Goal: Task Accomplishment & Management: Use online tool/utility

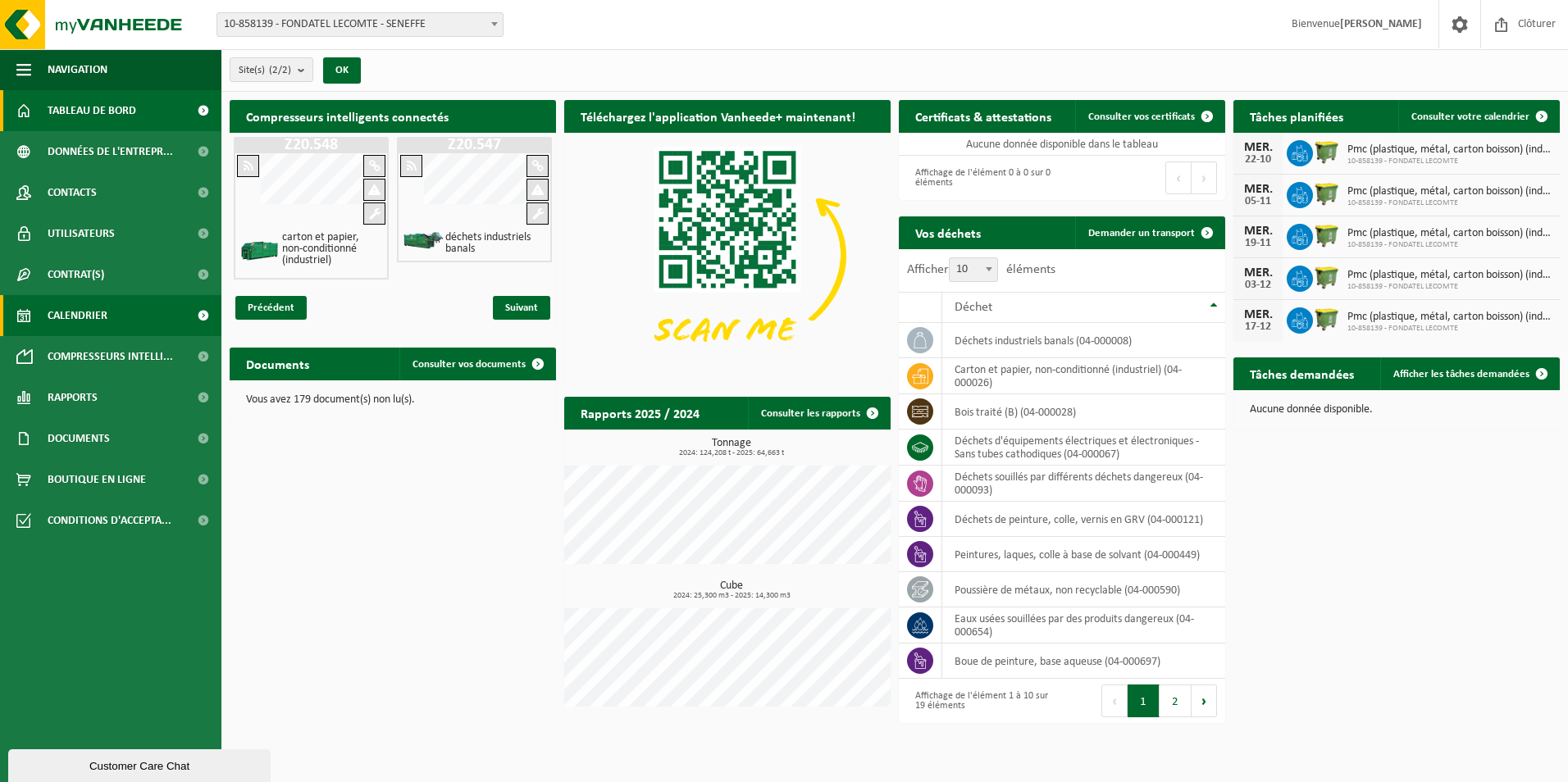
click at [113, 316] on link "Calendrier" at bounding box center [111, 316] width 222 height 41
click at [196, 318] on span at bounding box center [202, 316] width 37 height 41
click at [196, 310] on span at bounding box center [202, 316] width 37 height 41
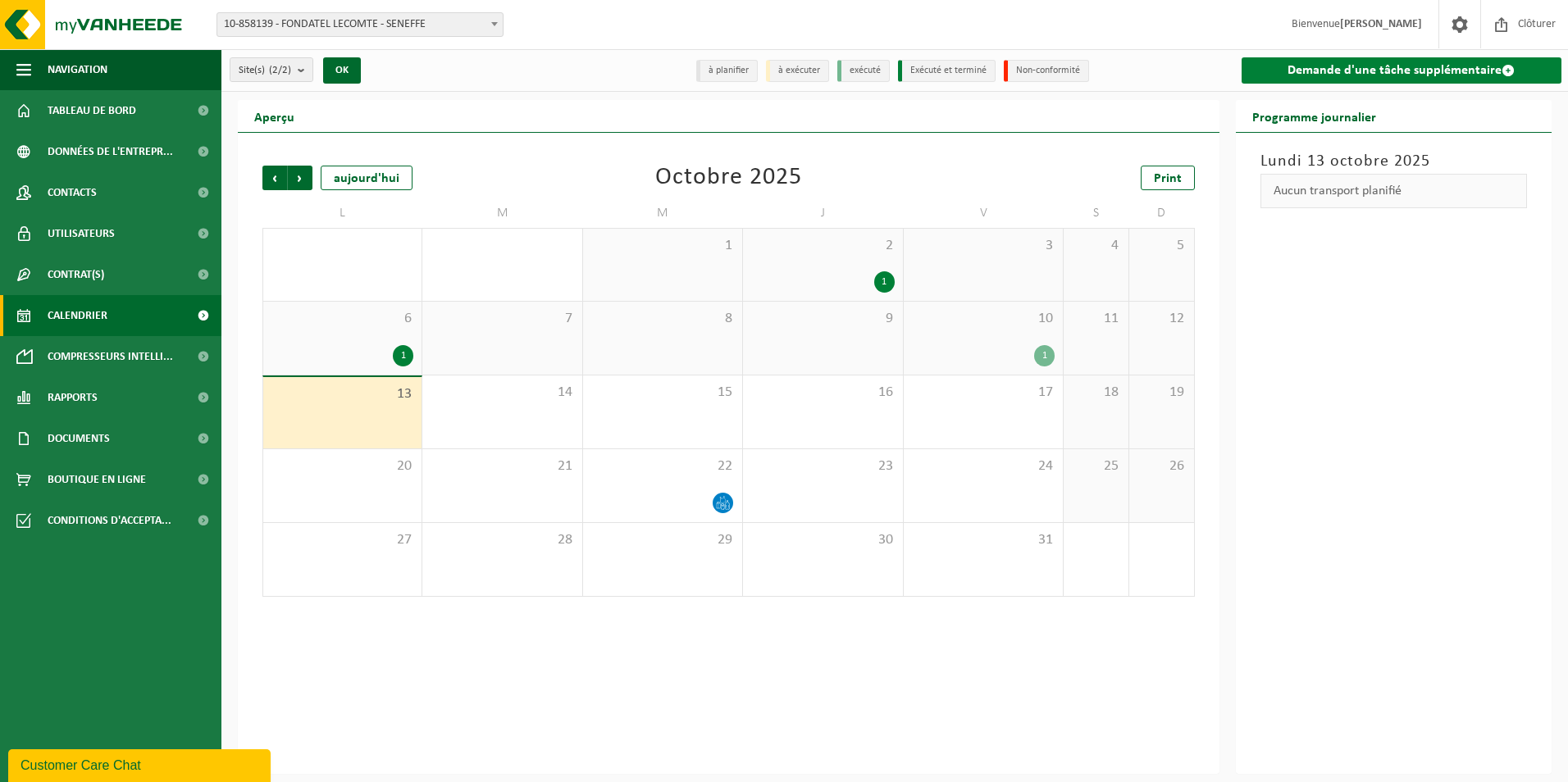
click at [1322, 65] on link "Demande d'une tâche supplémentaire" at bounding box center [1402, 70] width 321 height 26
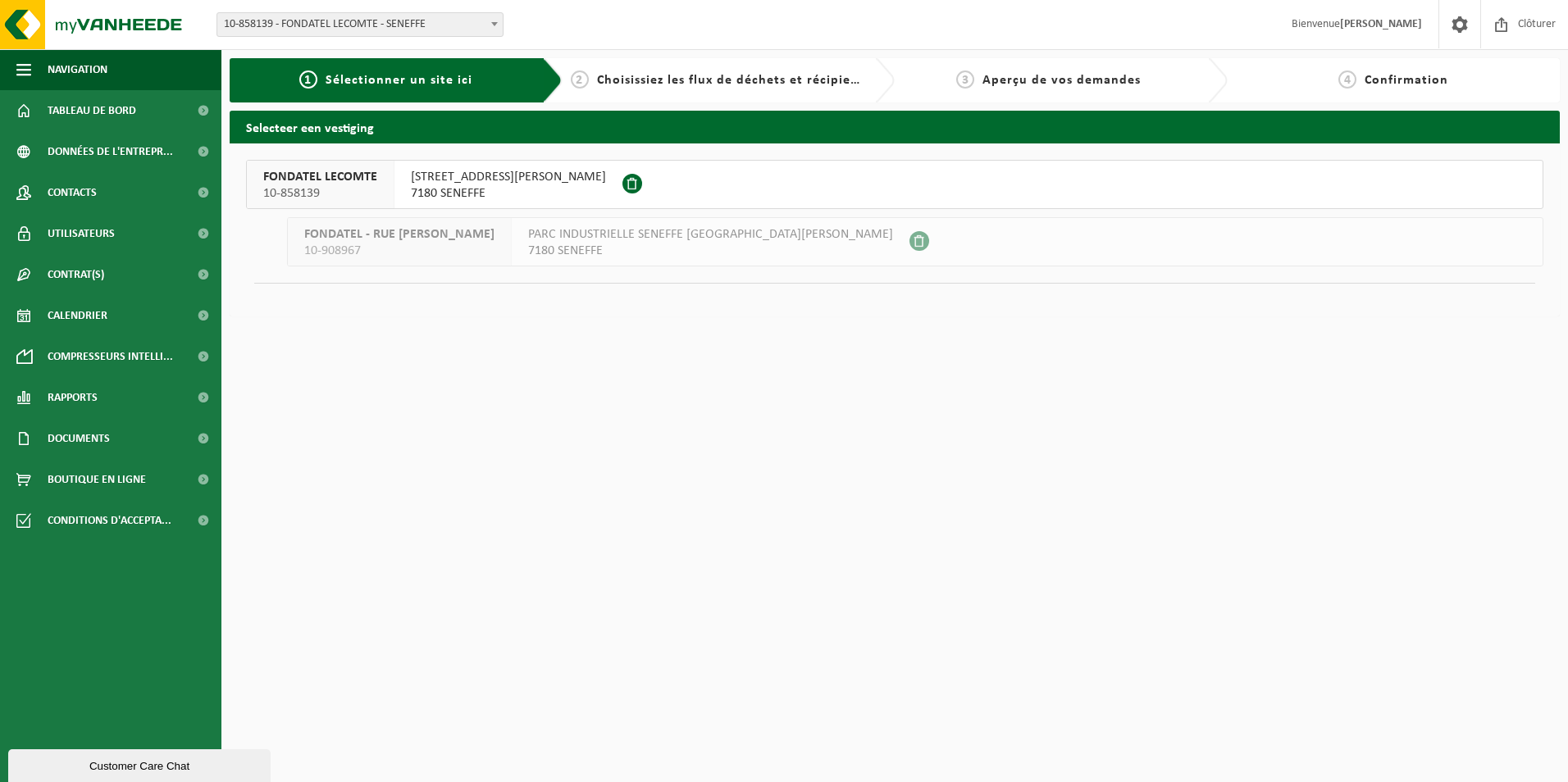
click at [473, 184] on span "RUE GEORGES STEPHENSON 25" at bounding box center [508, 177] width 195 height 16
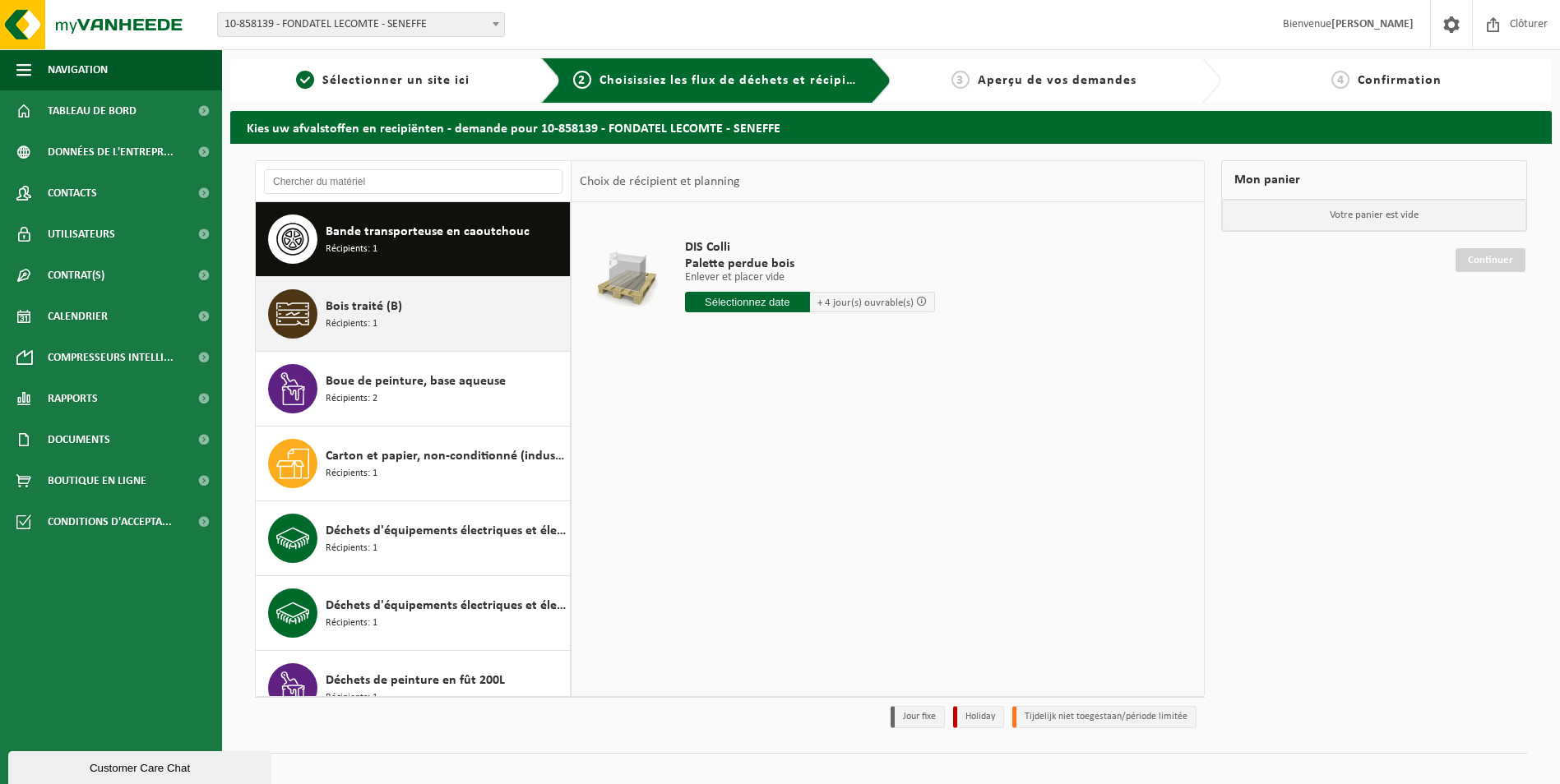
click at [375, 308] on span "Bois traité (B)" at bounding box center [363, 306] width 76 height 20
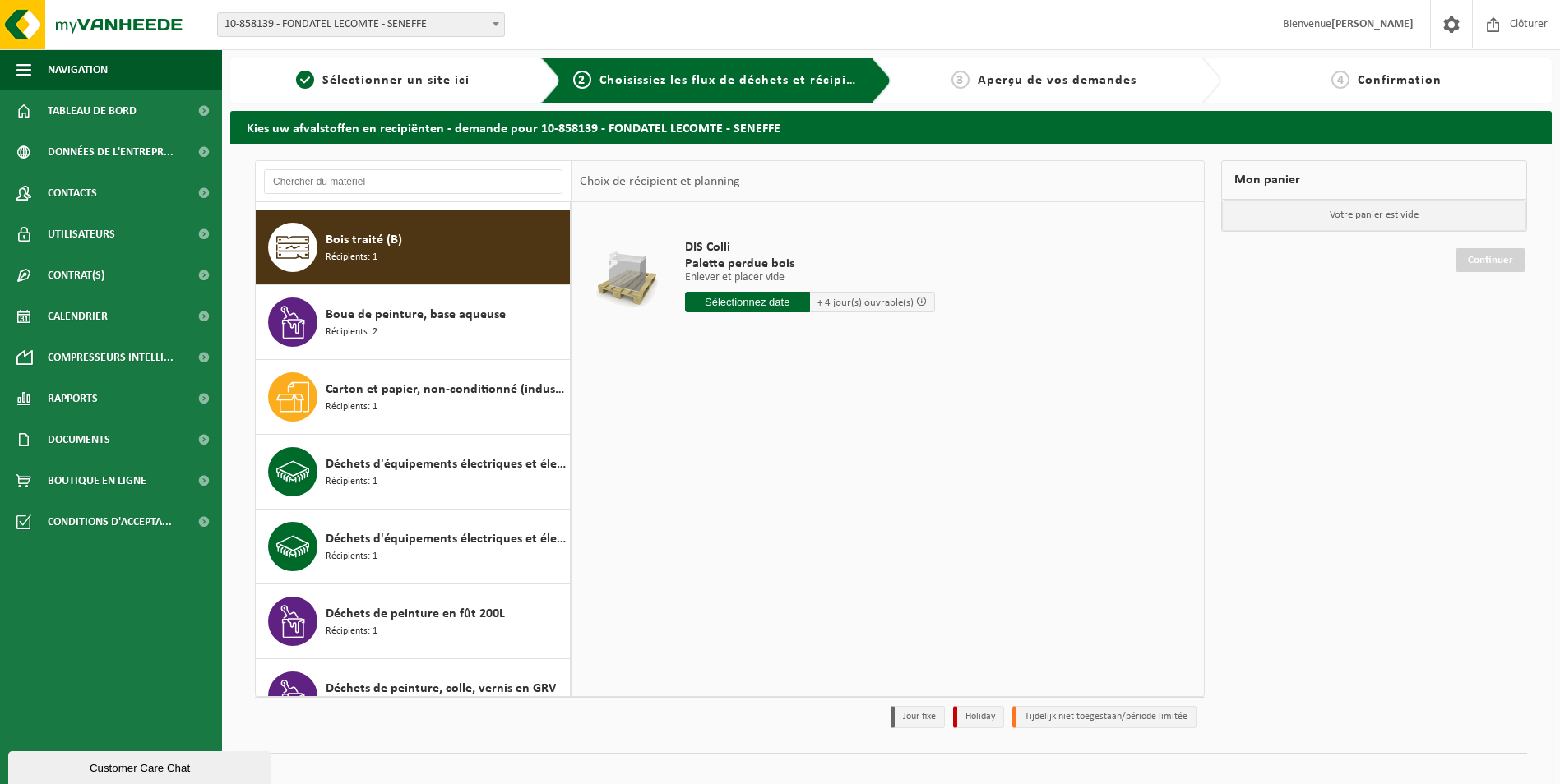
scroll to position [75, 0]
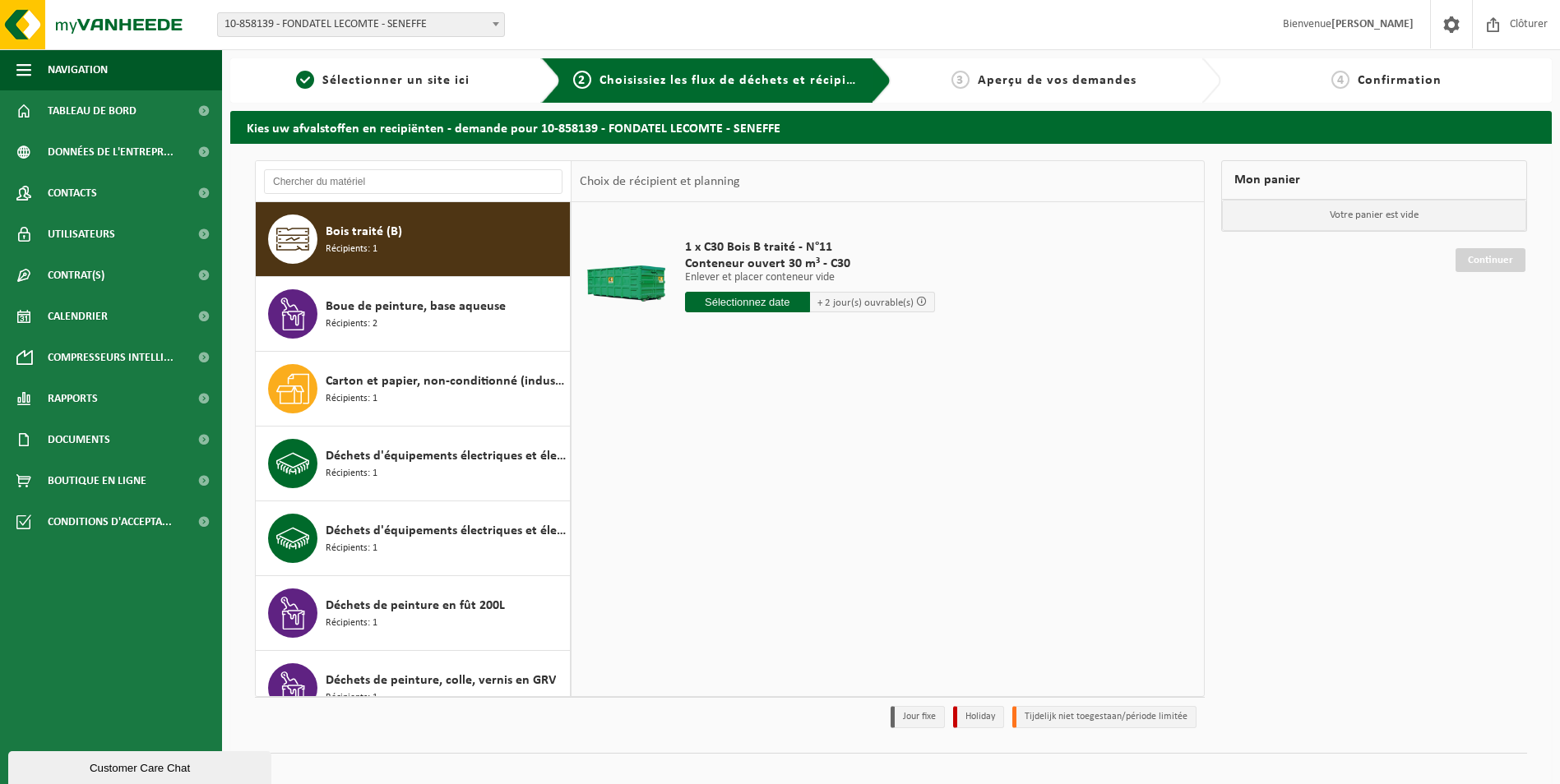
click at [745, 306] on input "text" at bounding box center [748, 302] width 125 height 21
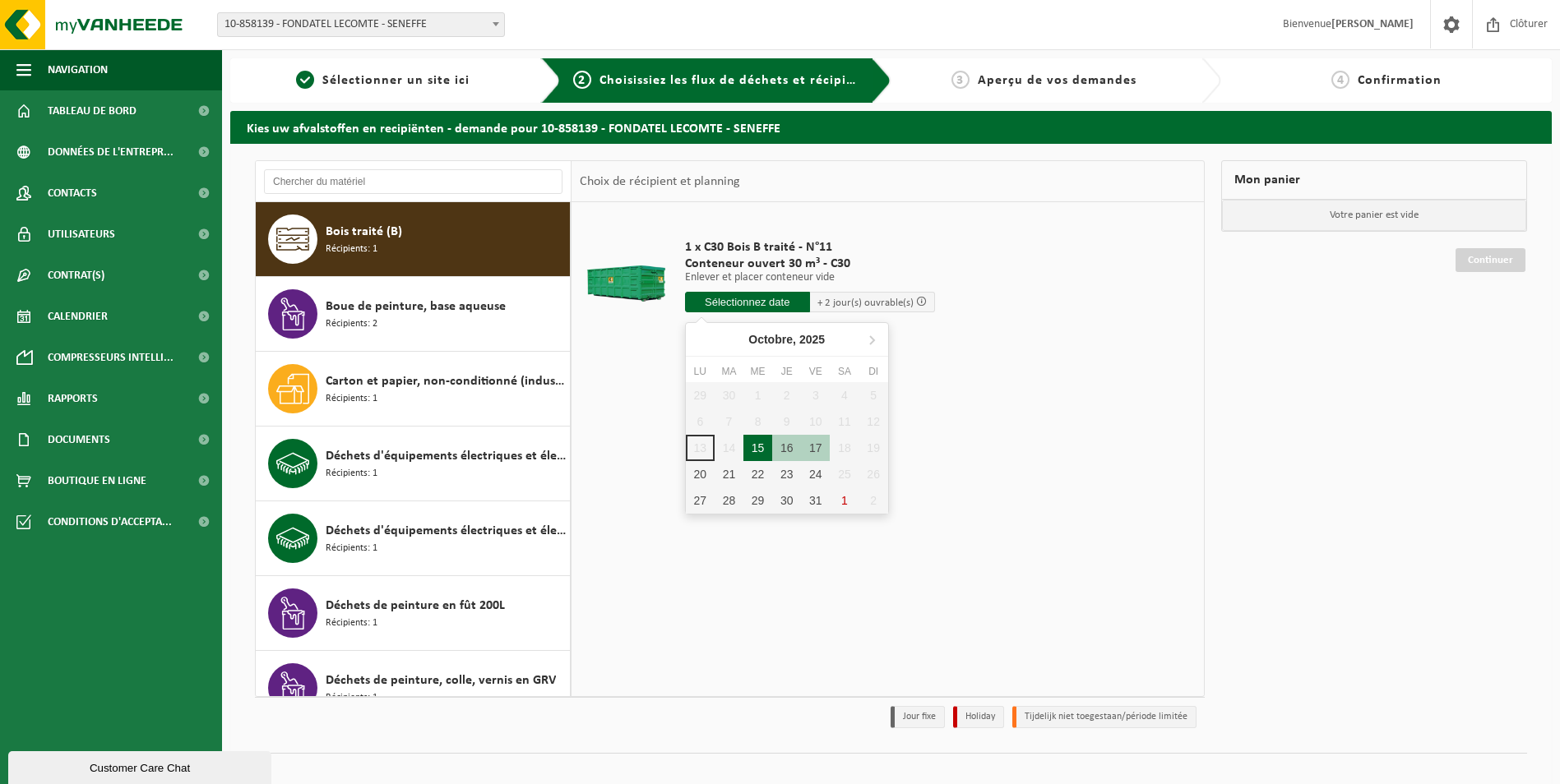
click at [755, 447] on div "15" at bounding box center [758, 448] width 29 height 27
type input "à partir de 2025-10-15"
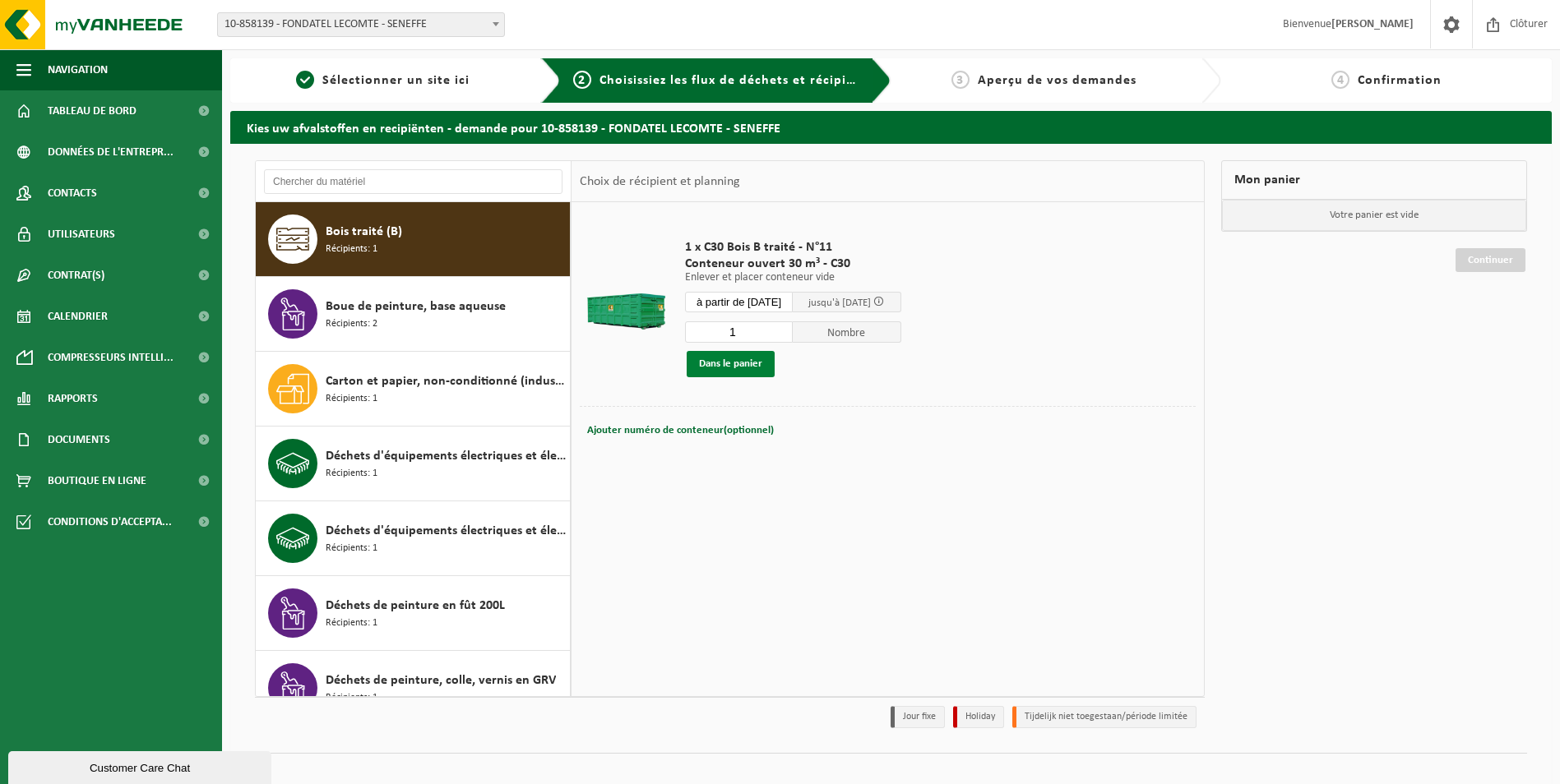
click at [711, 361] on button "Dans le panier" at bounding box center [730, 364] width 88 height 27
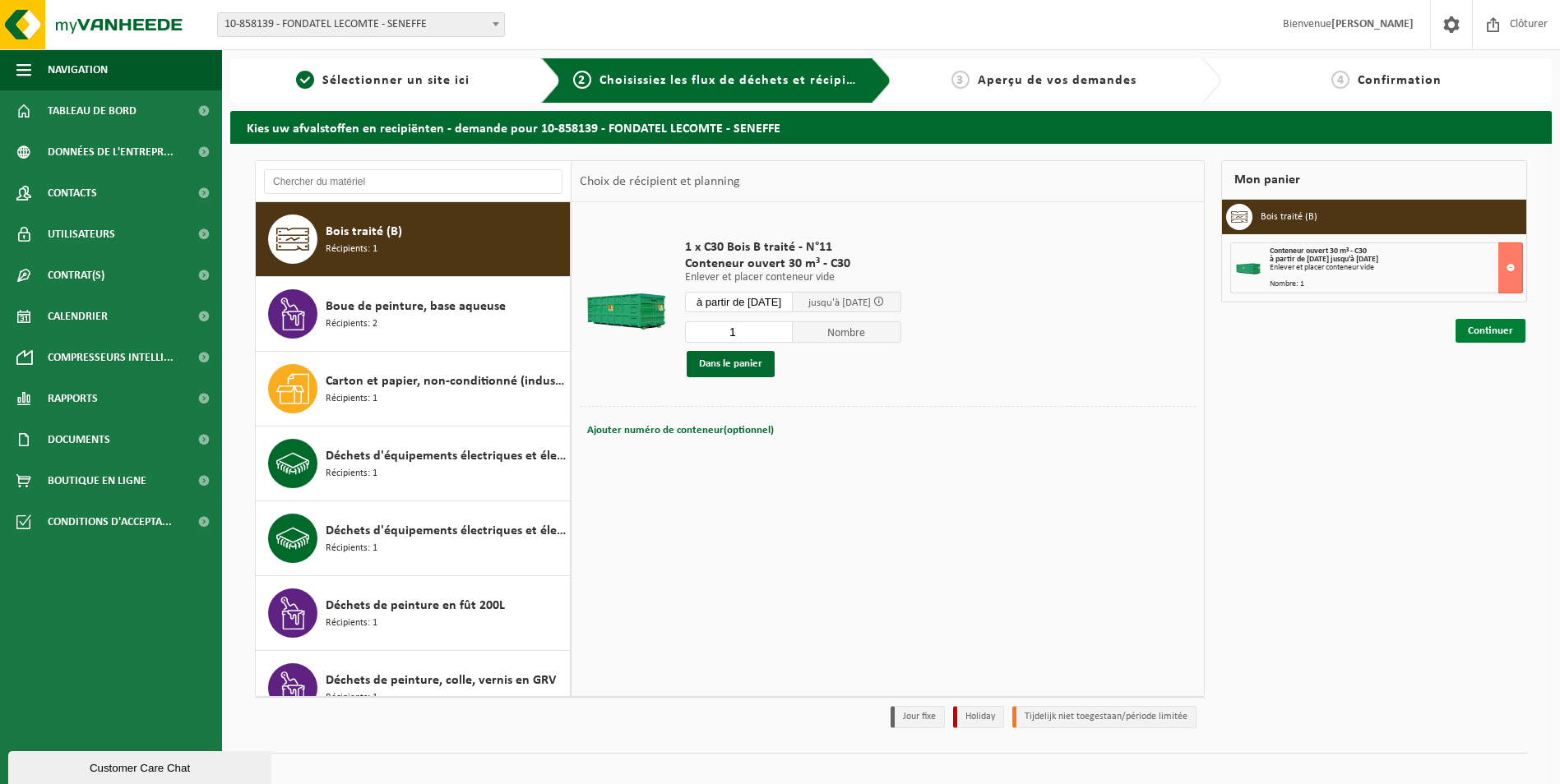
click at [1486, 322] on link "Continuer" at bounding box center [1491, 331] width 70 height 24
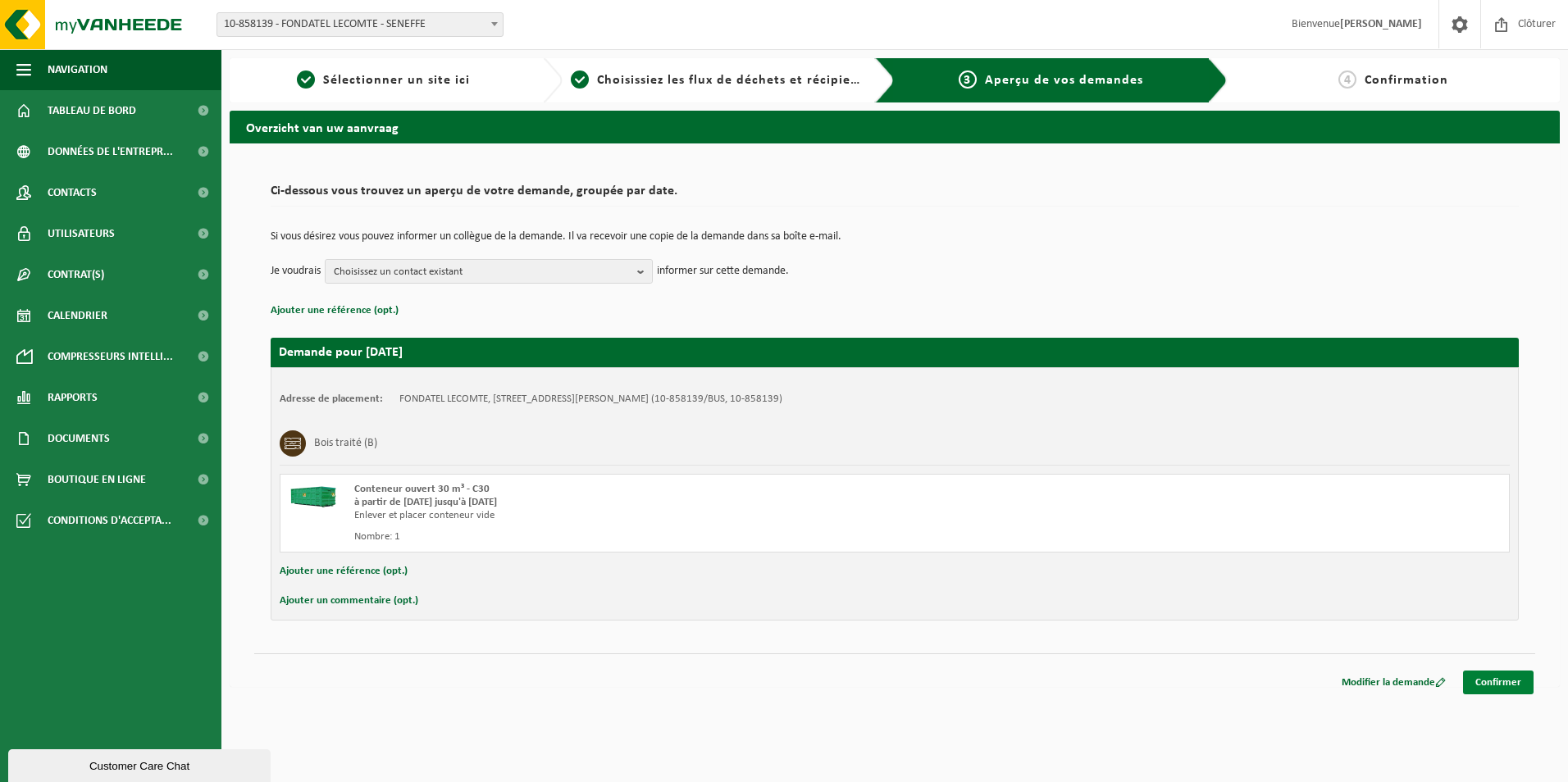
click at [1503, 675] on link "Confirmer" at bounding box center [1498, 683] width 71 height 24
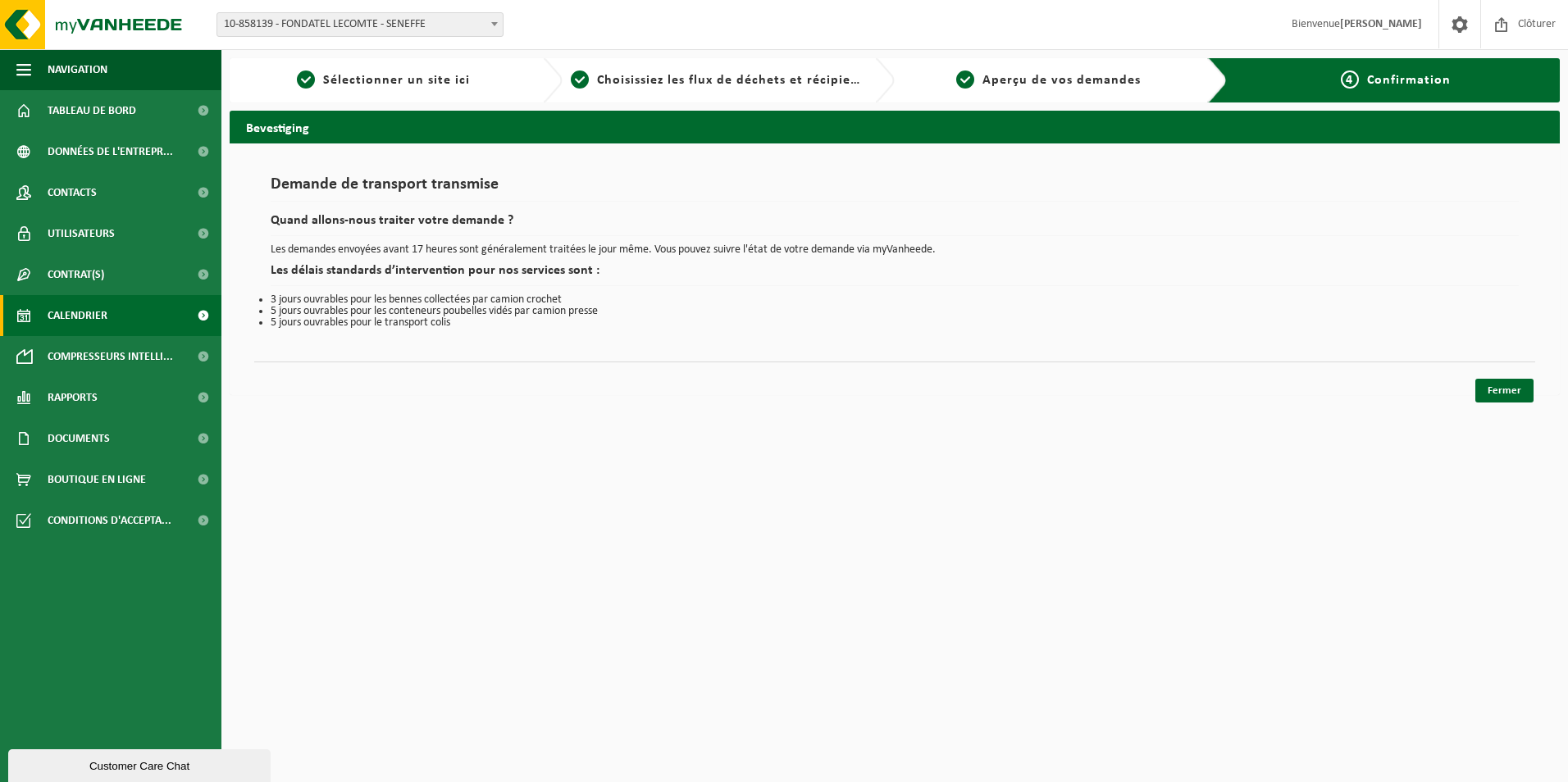
click at [93, 316] on span "Calendrier" at bounding box center [78, 316] width 60 height 41
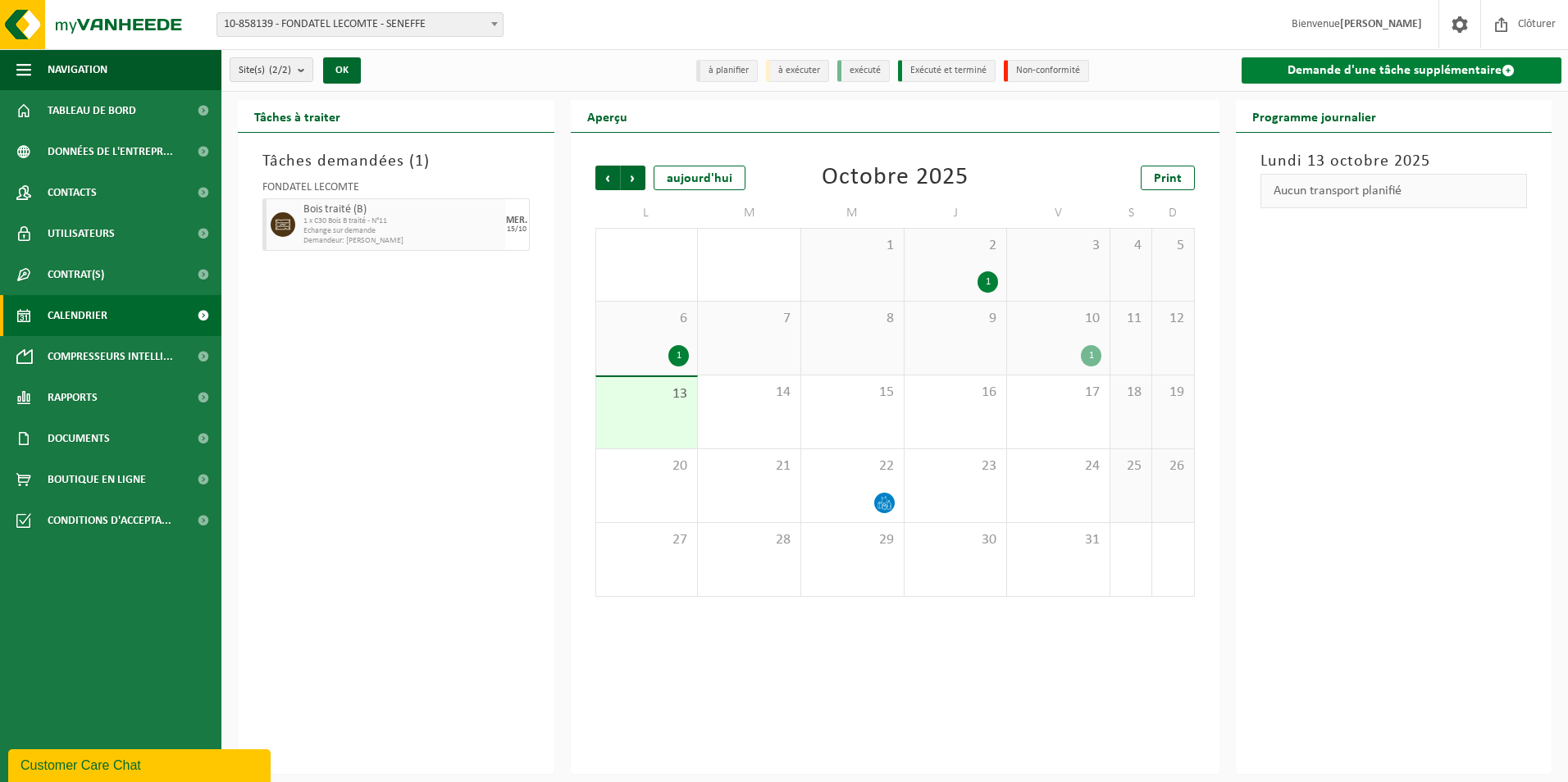
click at [1501, 65] on span at bounding box center [1507, 70] width 13 height 13
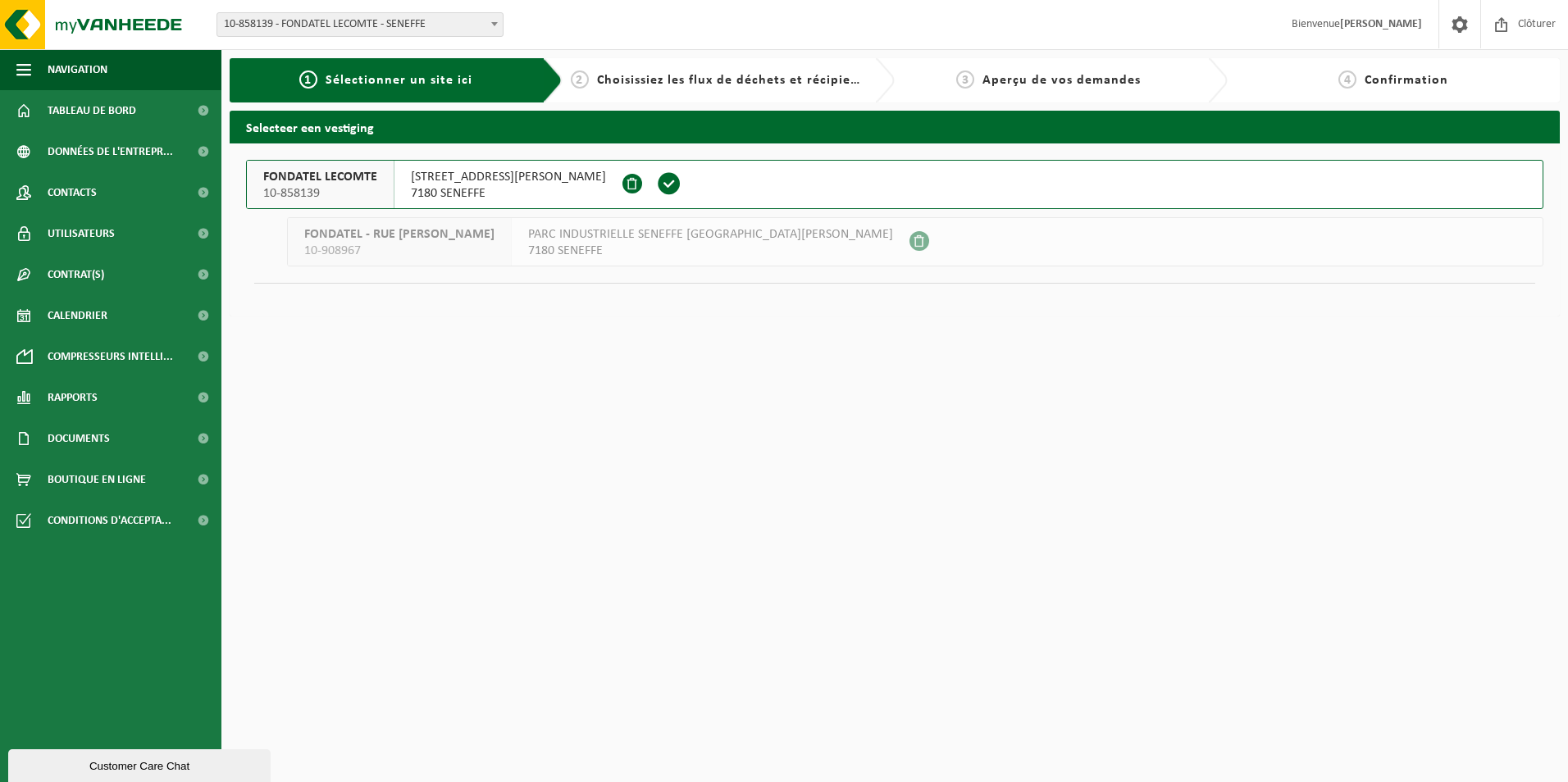
click at [345, 182] on span "FONDATEL LECOMTE" at bounding box center [321, 177] width 114 height 16
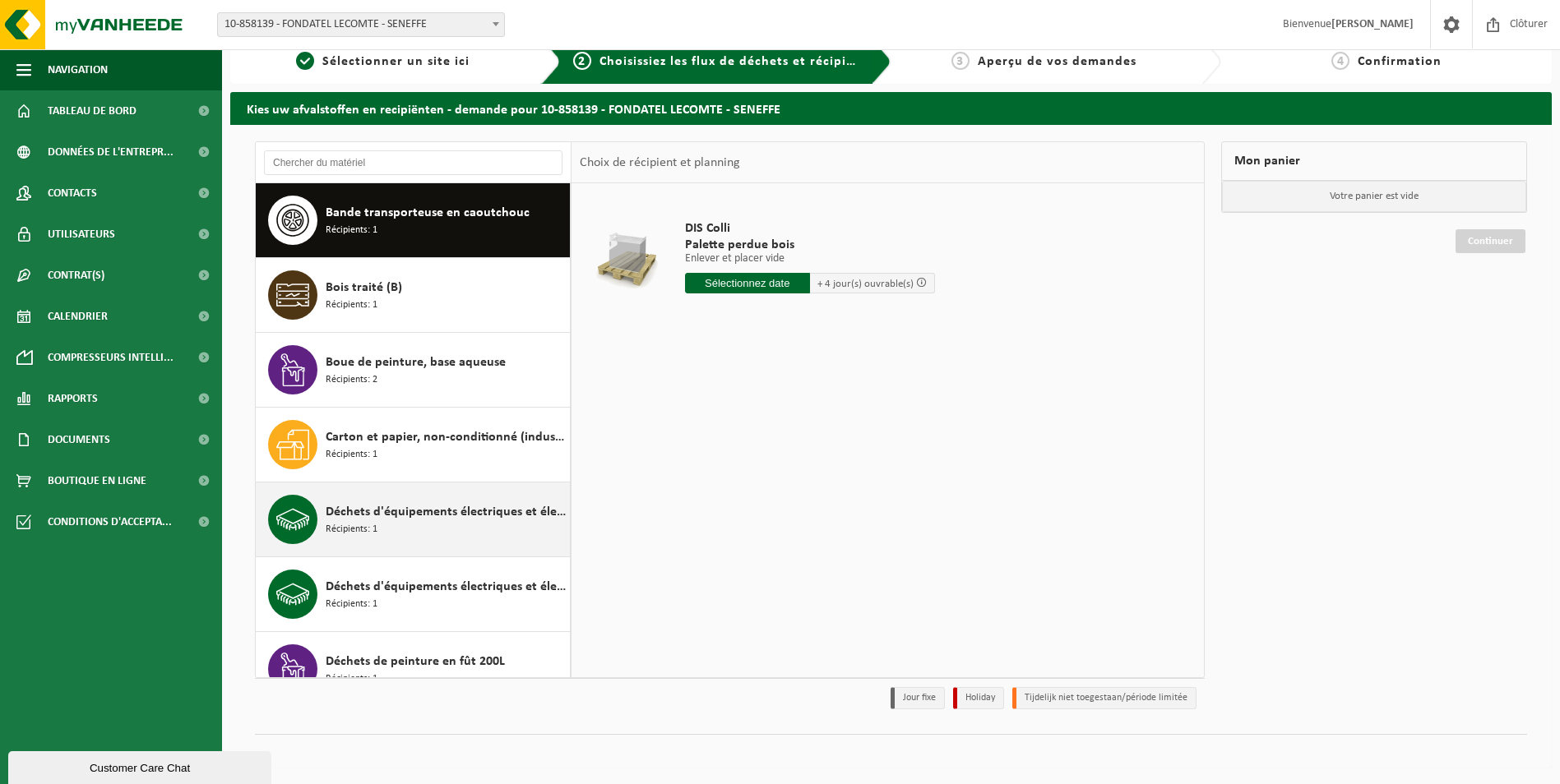
click at [411, 509] on span "Déchets d'équipements électriques et électroniques - gros produits blancs (ména…" at bounding box center [446, 512] width 240 height 20
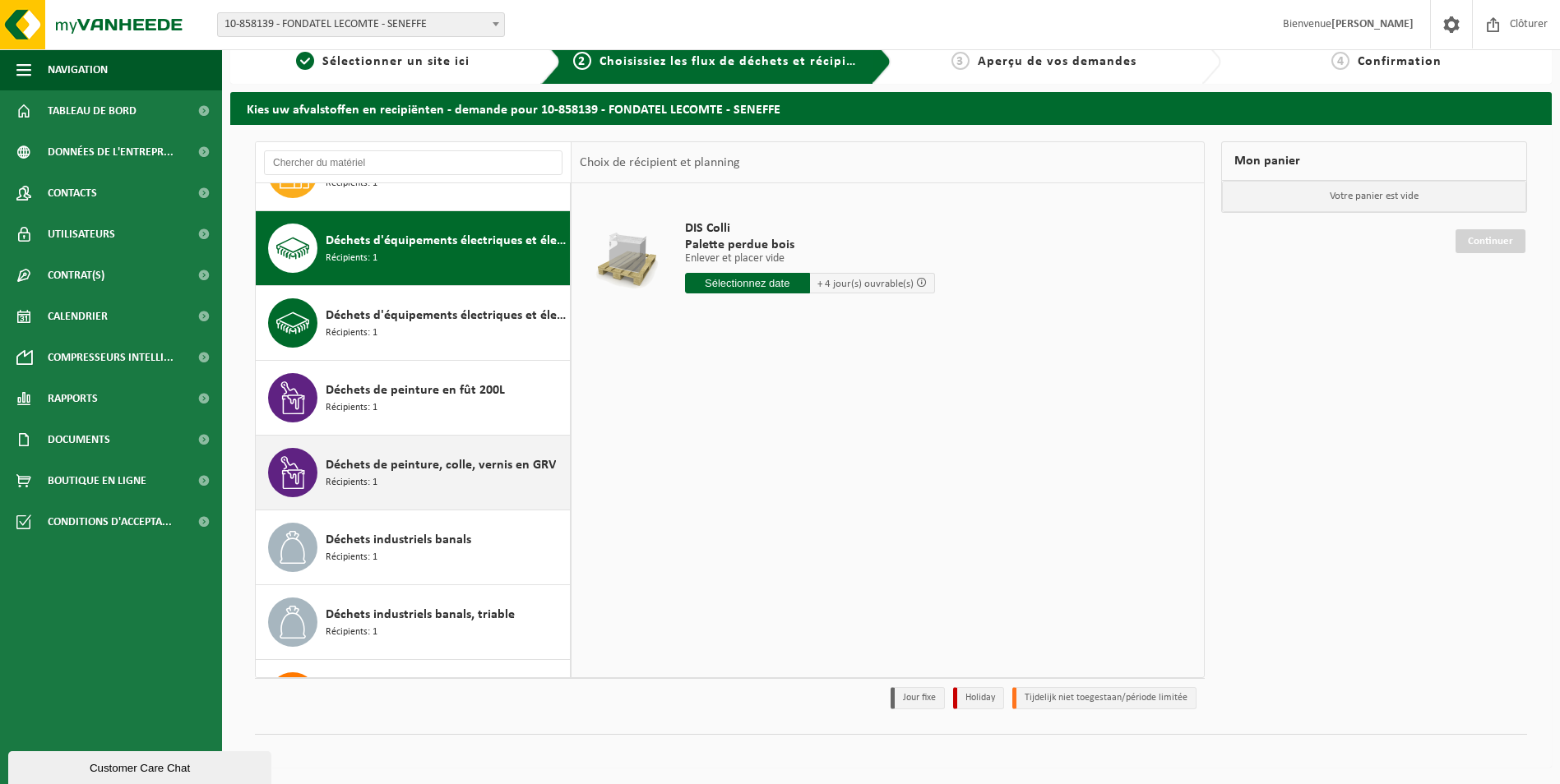
scroll to position [299, 0]
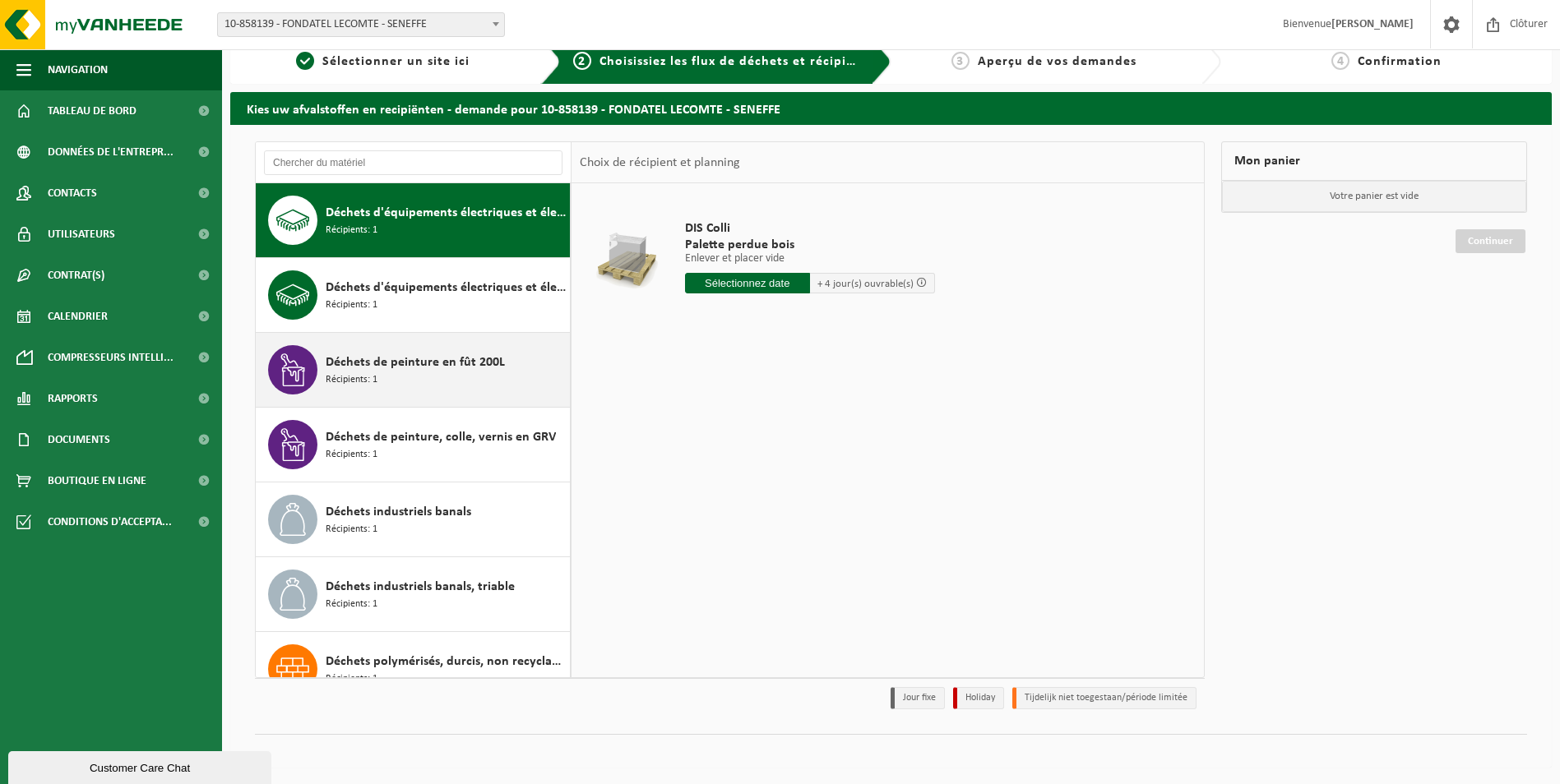
click at [417, 364] on span "Déchets de peinture en fût 200L" at bounding box center [416, 363] width 180 height 20
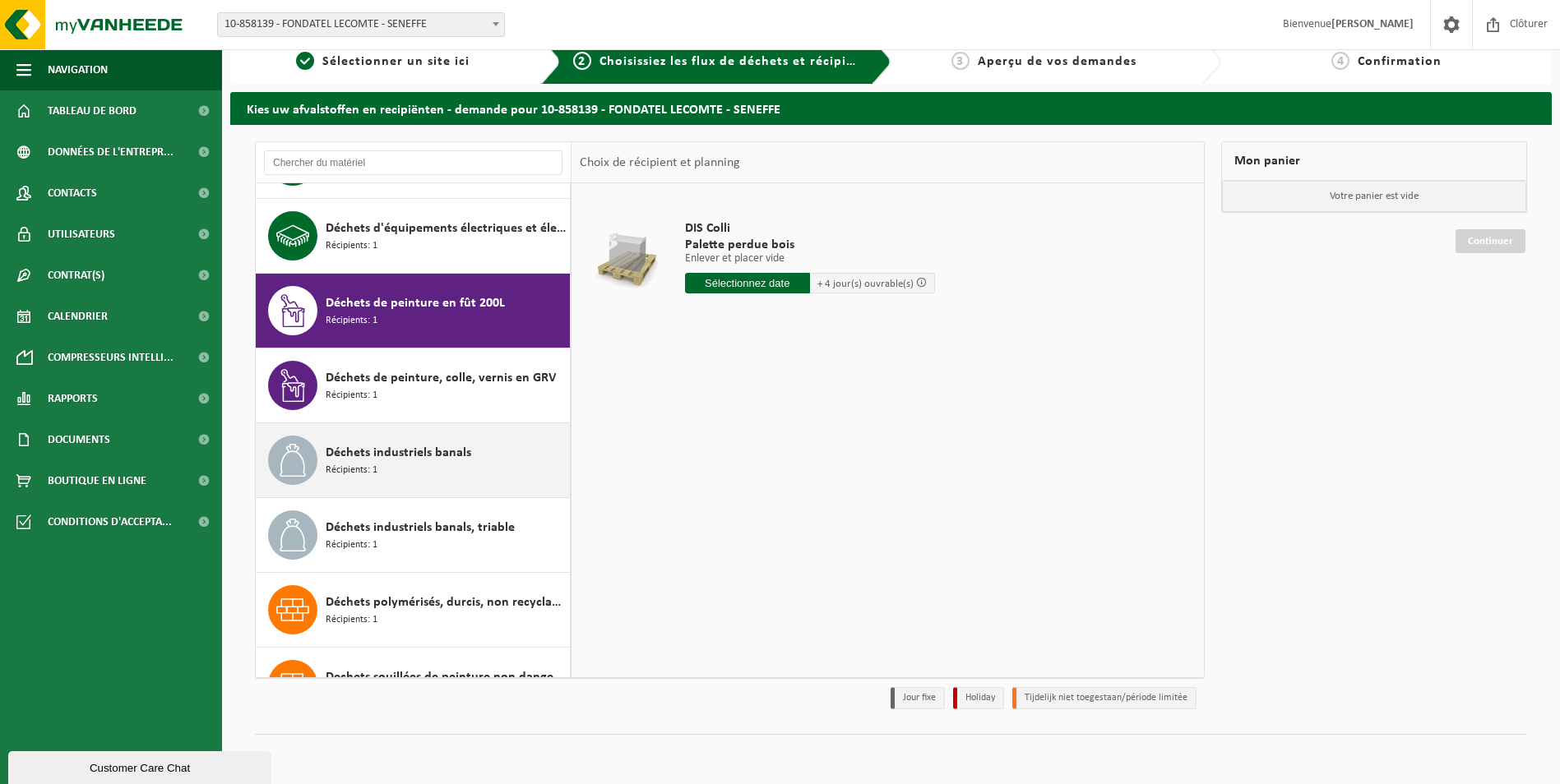
scroll to position [449, 0]
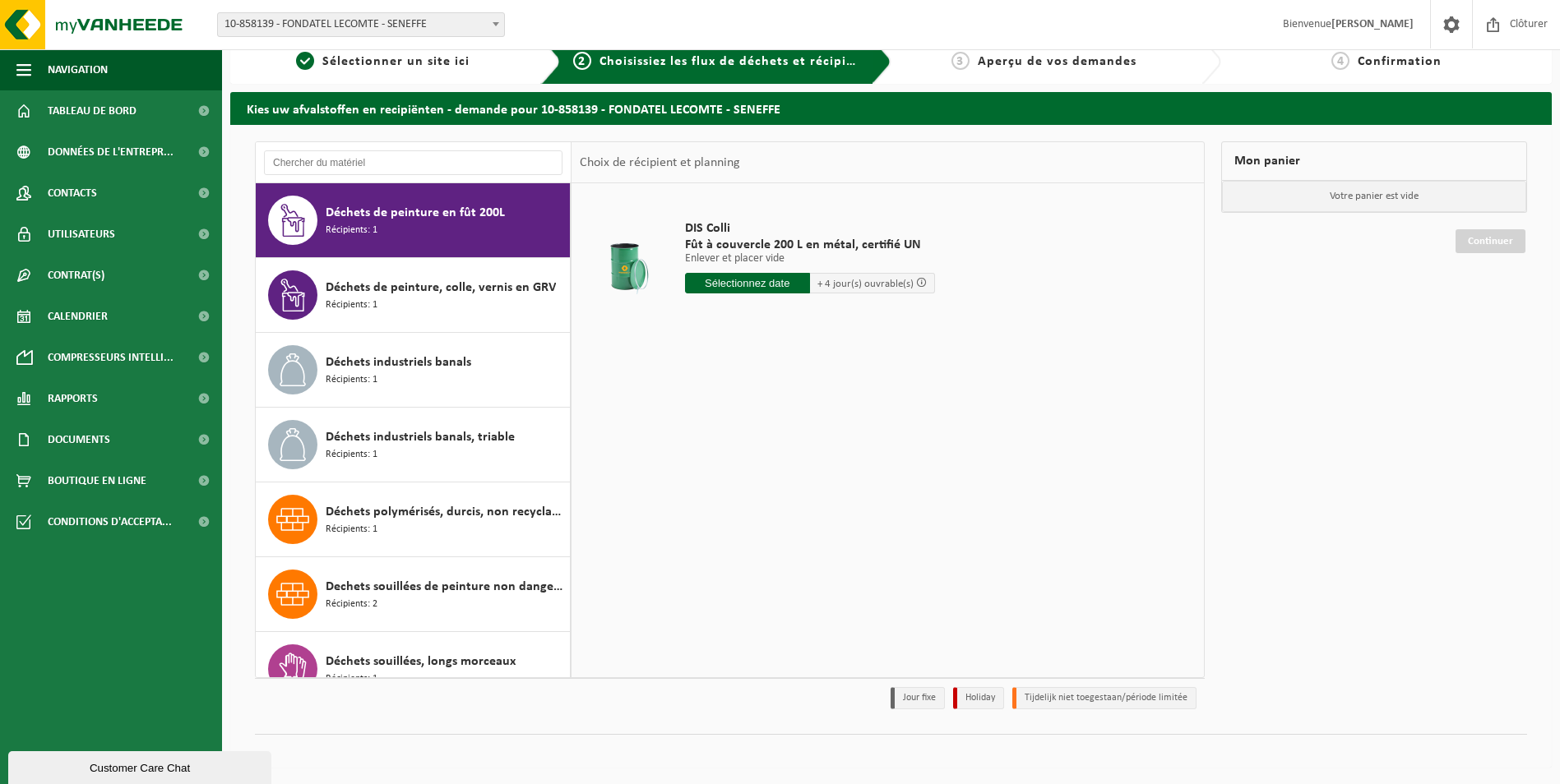
click at [749, 280] on input "text" at bounding box center [748, 283] width 125 height 21
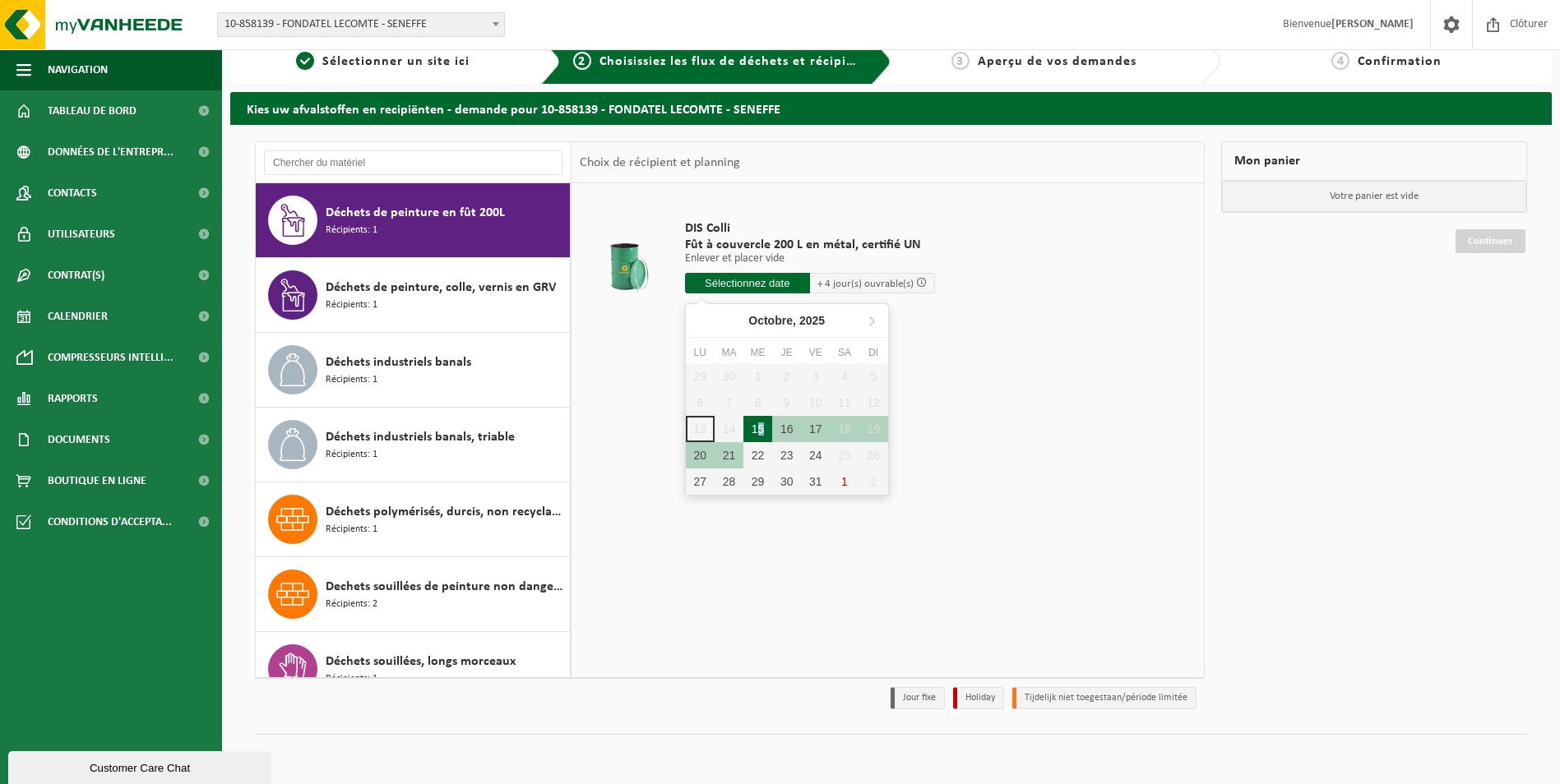
click at [762, 422] on div "15" at bounding box center [758, 429] width 29 height 27
type input "à partir de 2025-10-15"
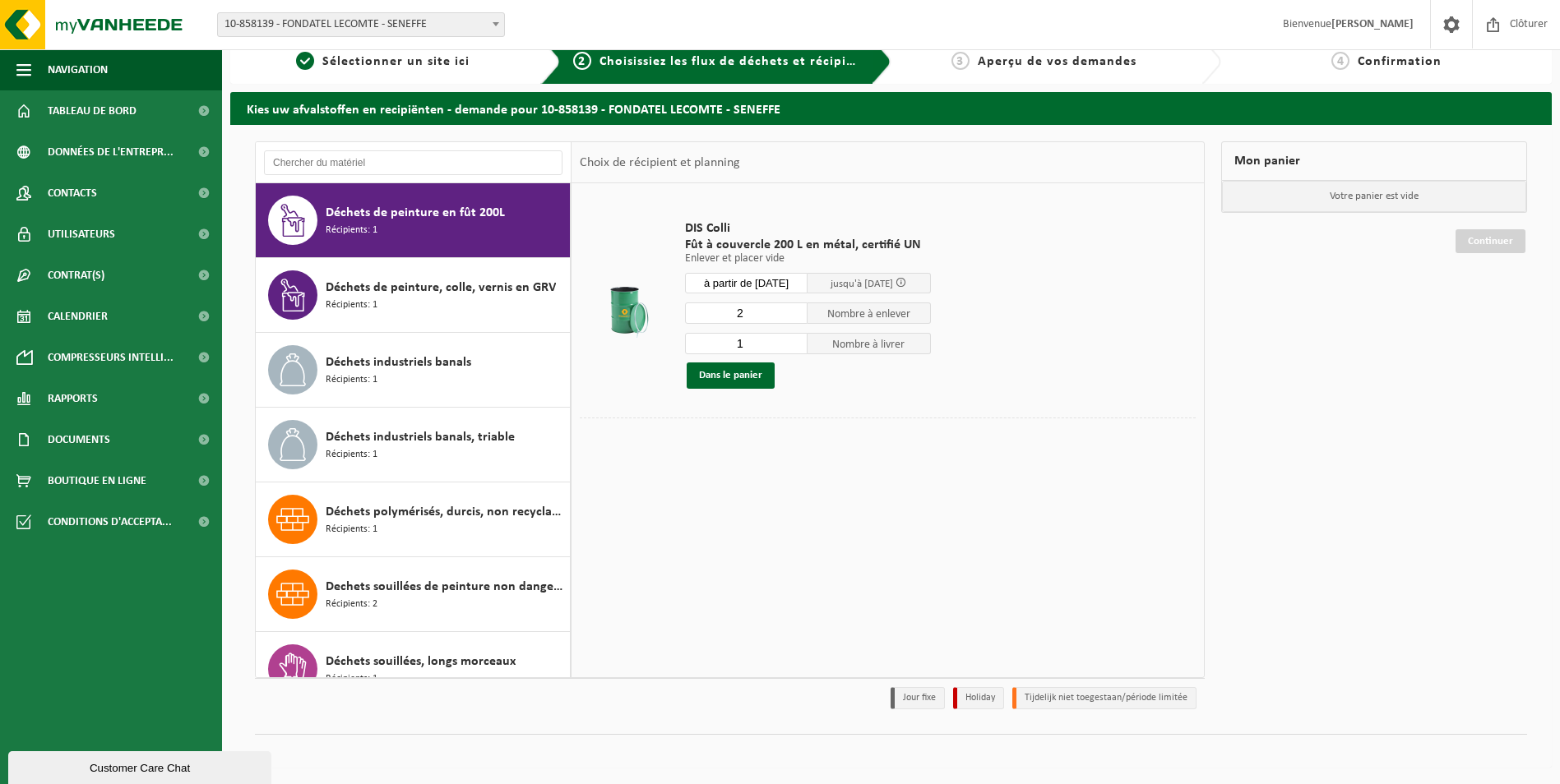
click at [795, 308] on input "2" at bounding box center [747, 313] width 123 height 21
click at [795, 308] on input "3" at bounding box center [747, 313] width 123 height 21
type input "4"
click at [795, 308] on input "4" at bounding box center [747, 313] width 123 height 21
click at [793, 341] on input "2" at bounding box center [747, 343] width 123 height 21
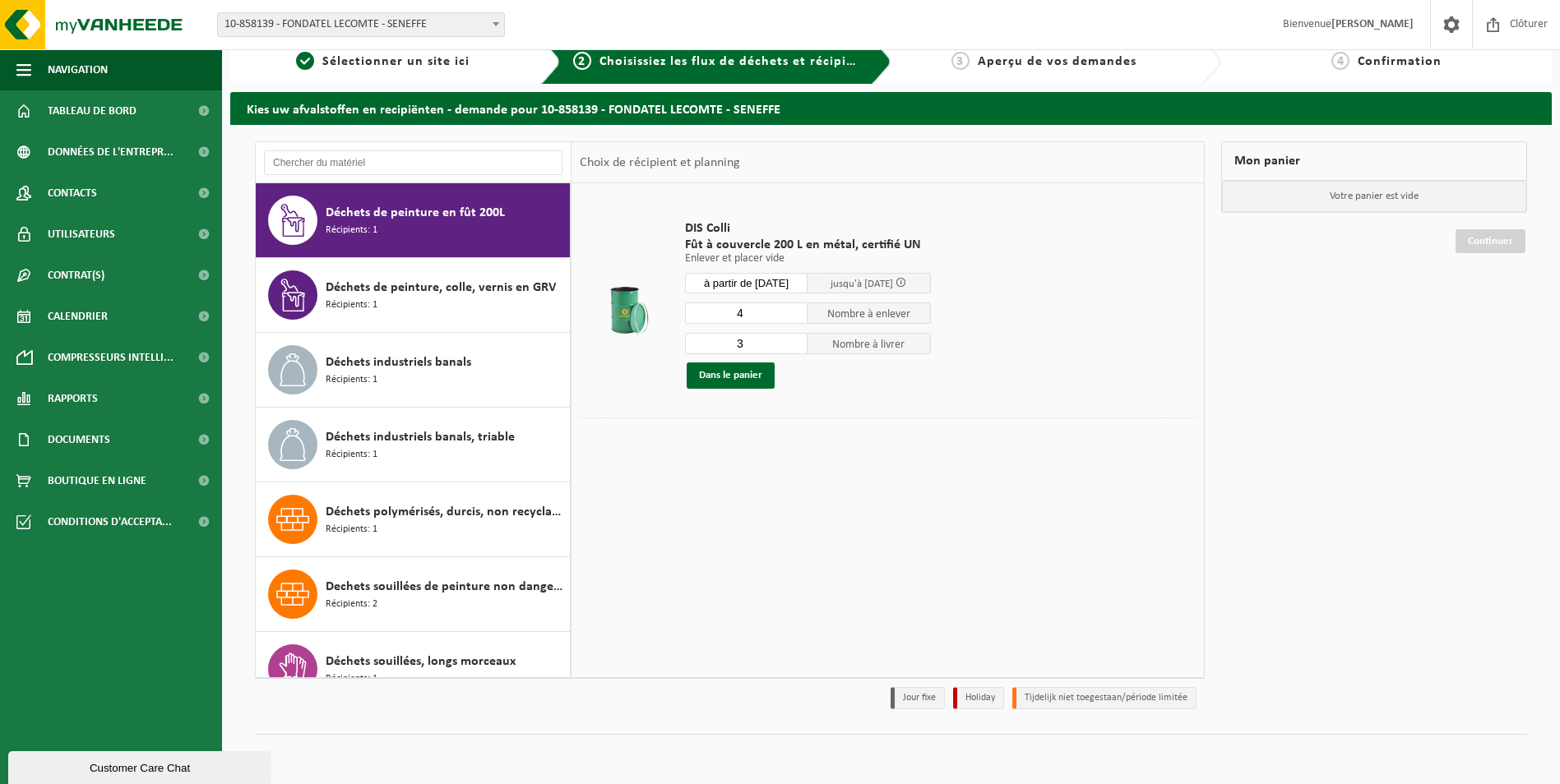
click at [793, 341] on input "3" at bounding box center [747, 343] width 123 height 21
click at [793, 341] on input "4" at bounding box center [747, 343] width 123 height 21
type input "5"
click at [793, 341] on input "5" at bounding box center [747, 343] width 123 height 21
click at [795, 308] on input "5" at bounding box center [747, 313] width 123 height 21
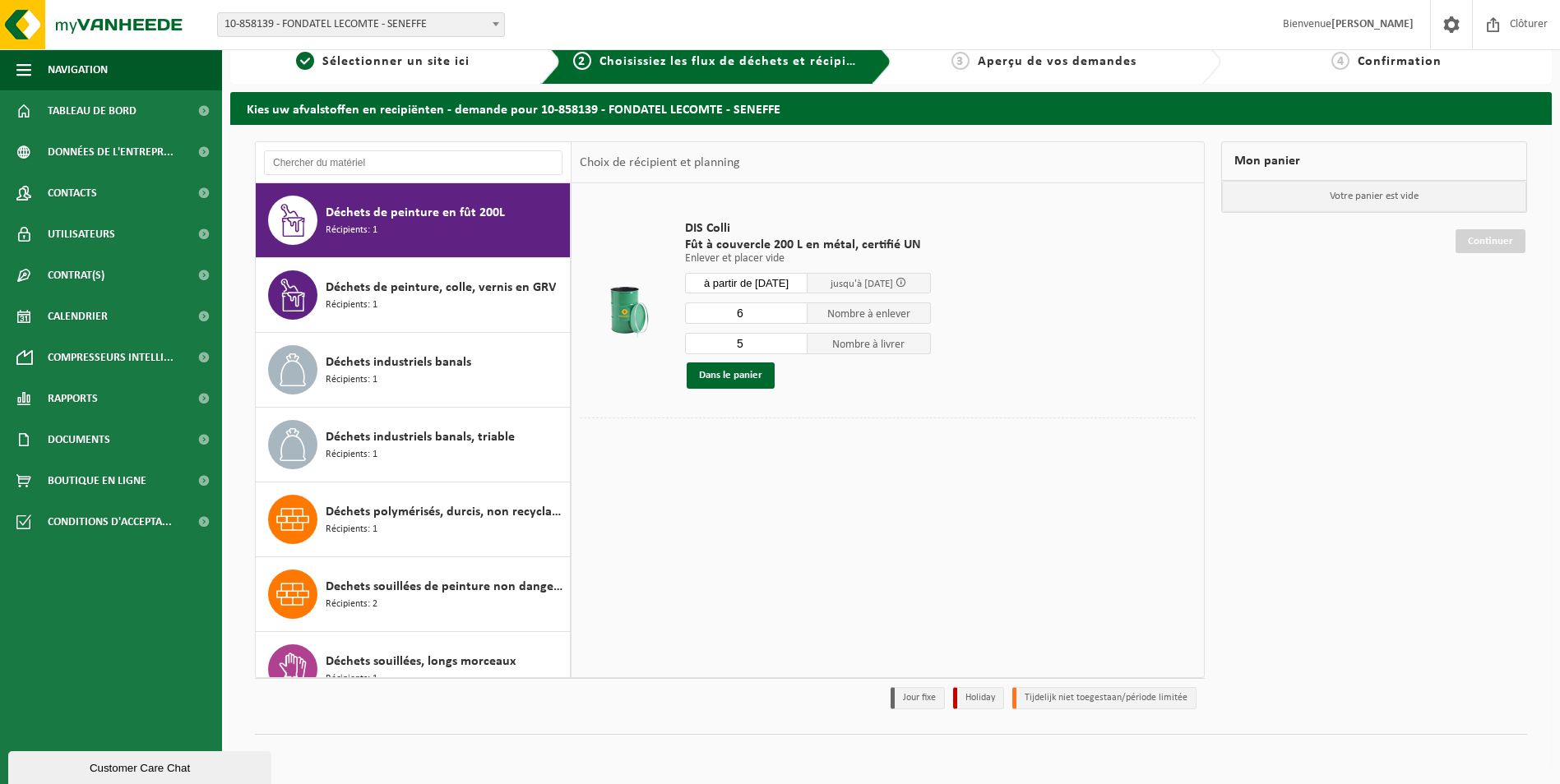
type input "6"
click at [795, 308] on input "6" at bounding box center [747, 313] width 123 height 21
click at [794, 343] on input "6" at bounding box center [747, 343] width 123 height 21
type input "7"
click at [794, 341] on input "7" at bounding box center [747, 343] width 123 height 21
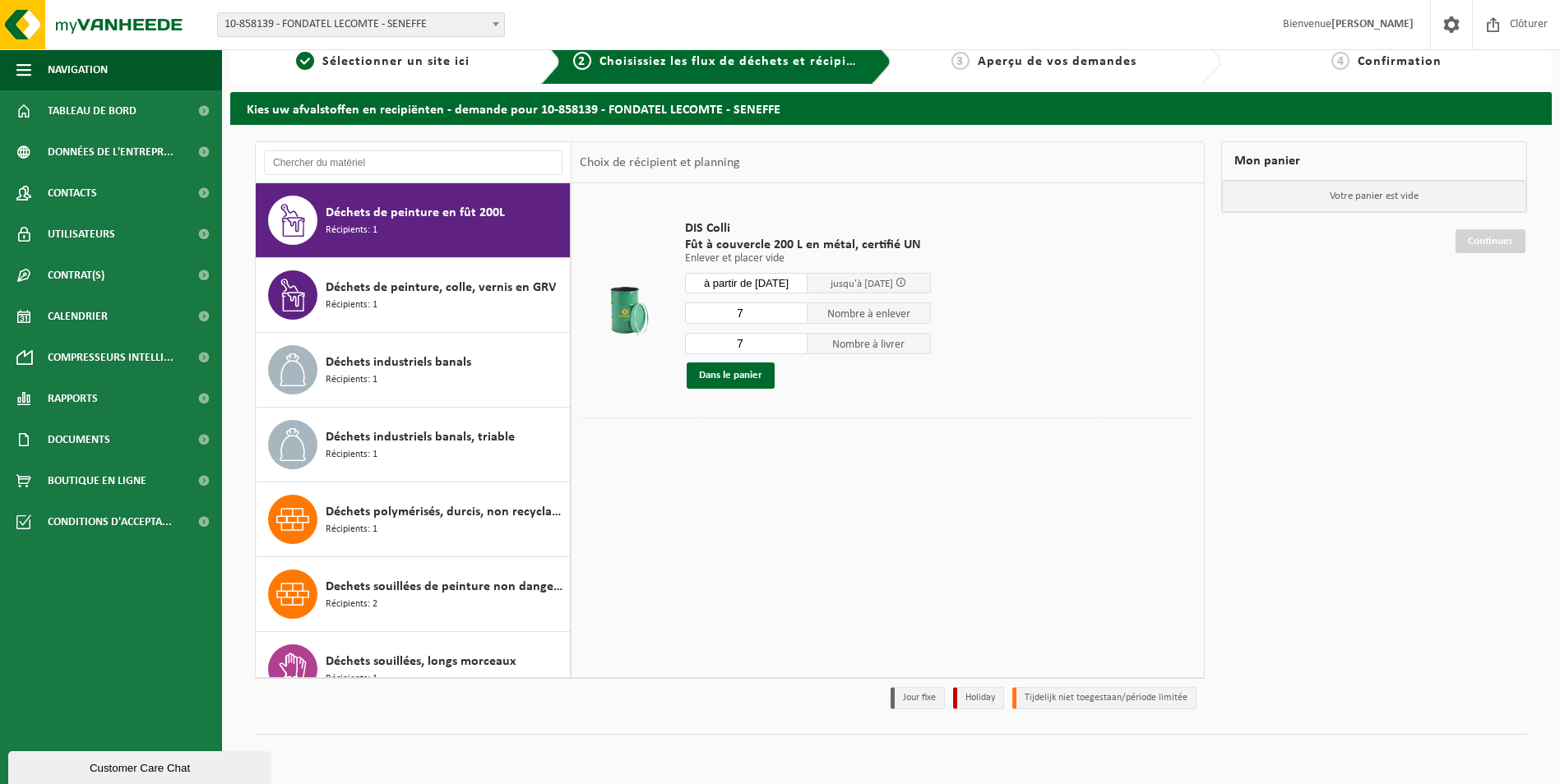
click at [794, 309] on input "7" at bounding box center [747, 313] width 123 height 21
type input "8"
click at [795, 310] on input "8" at bounding box center [747, 313] width 123 height 21
click at [796, 348] on input "6" at bounding box center [747, 343] width 123 height 21
click at [796, 348] on input "5" at bounding box center [747, 343] width 123 height 21
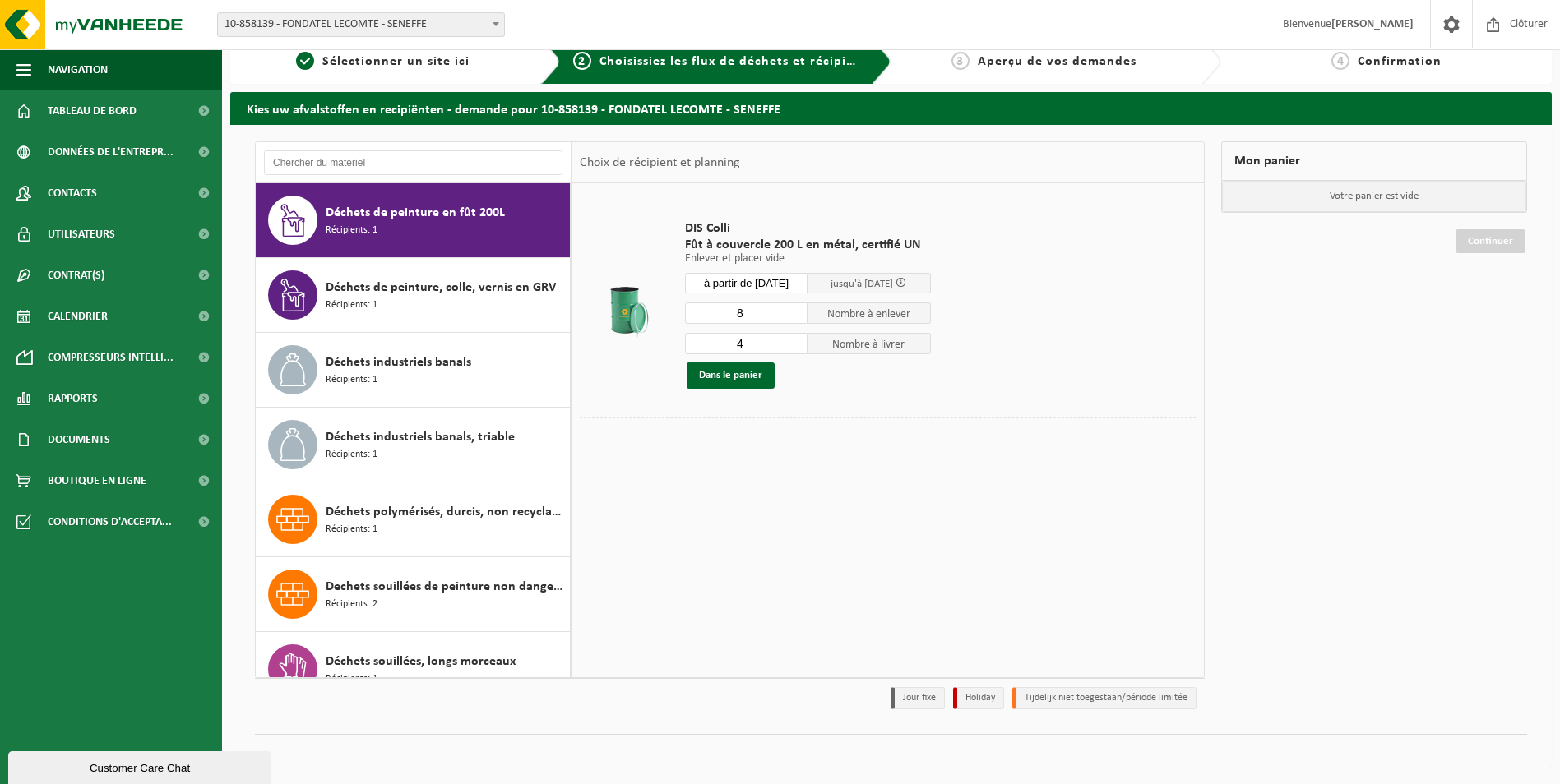
click at [795, 347] on input "4" at bounding box center [747, 343] width 123 height 21
click at [793, 338] on input "5" at bounding box center [747, 343] width 123 height 21
type input "6"
click at [793, 338] on input "6" at bounding box center [747, 343] width 123 height 21
click at [750, 370] on button "Dans le panier" at bounding box center [730, 375] width 88 height 27
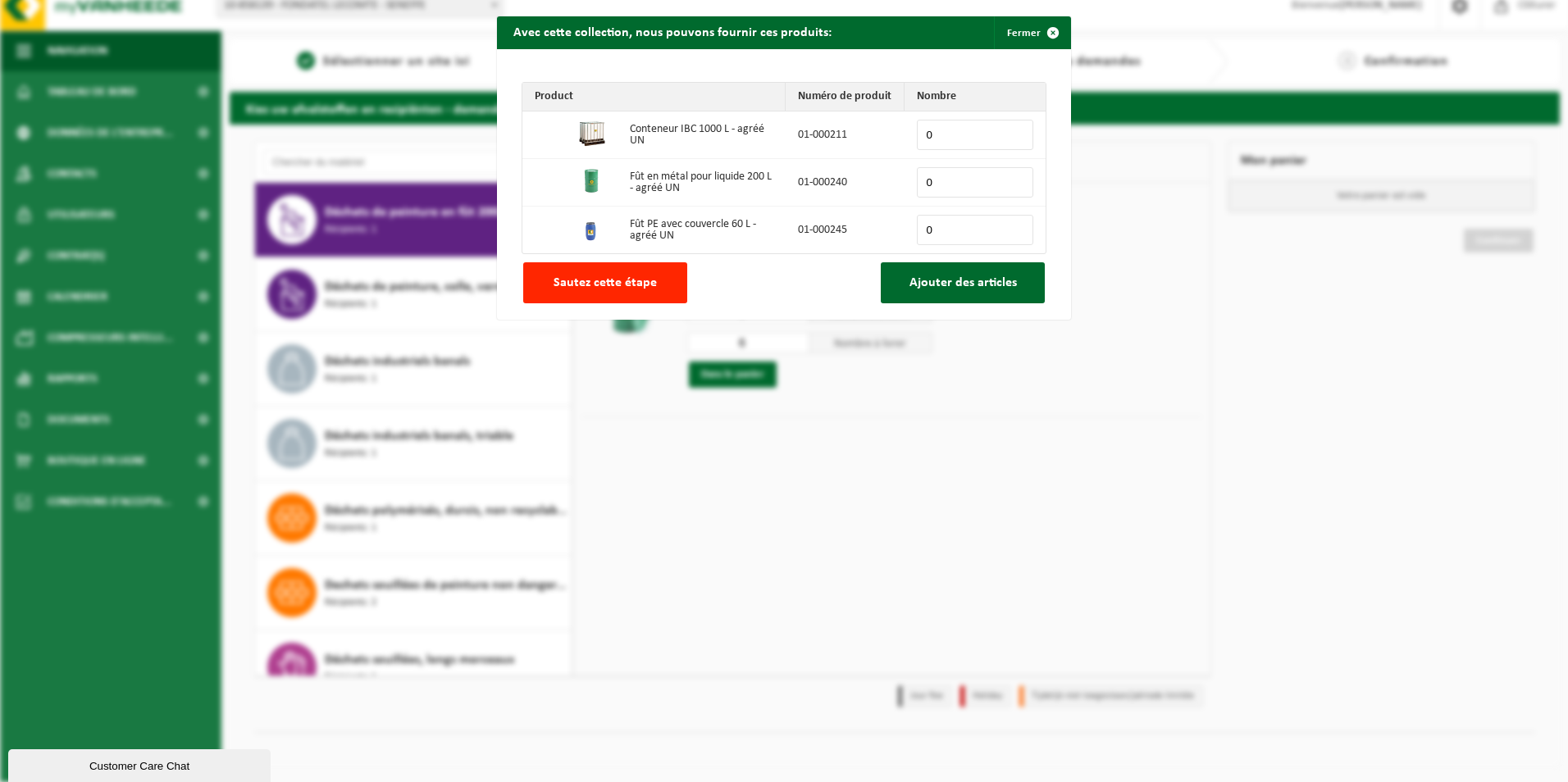
click at [960, 177] on input "0" at bounding box center [975, 182] width 117 height 31
click at [1015, 179] on input "1" at bounding box center [975, 182] width 117 height 31
click at [1015, 179] on input "2" at bounding box center [975, 182] width 117 height 31
click at [1012, 178] on input "3" at bounding box center [975, 182] width 117 height 31
type input "4"
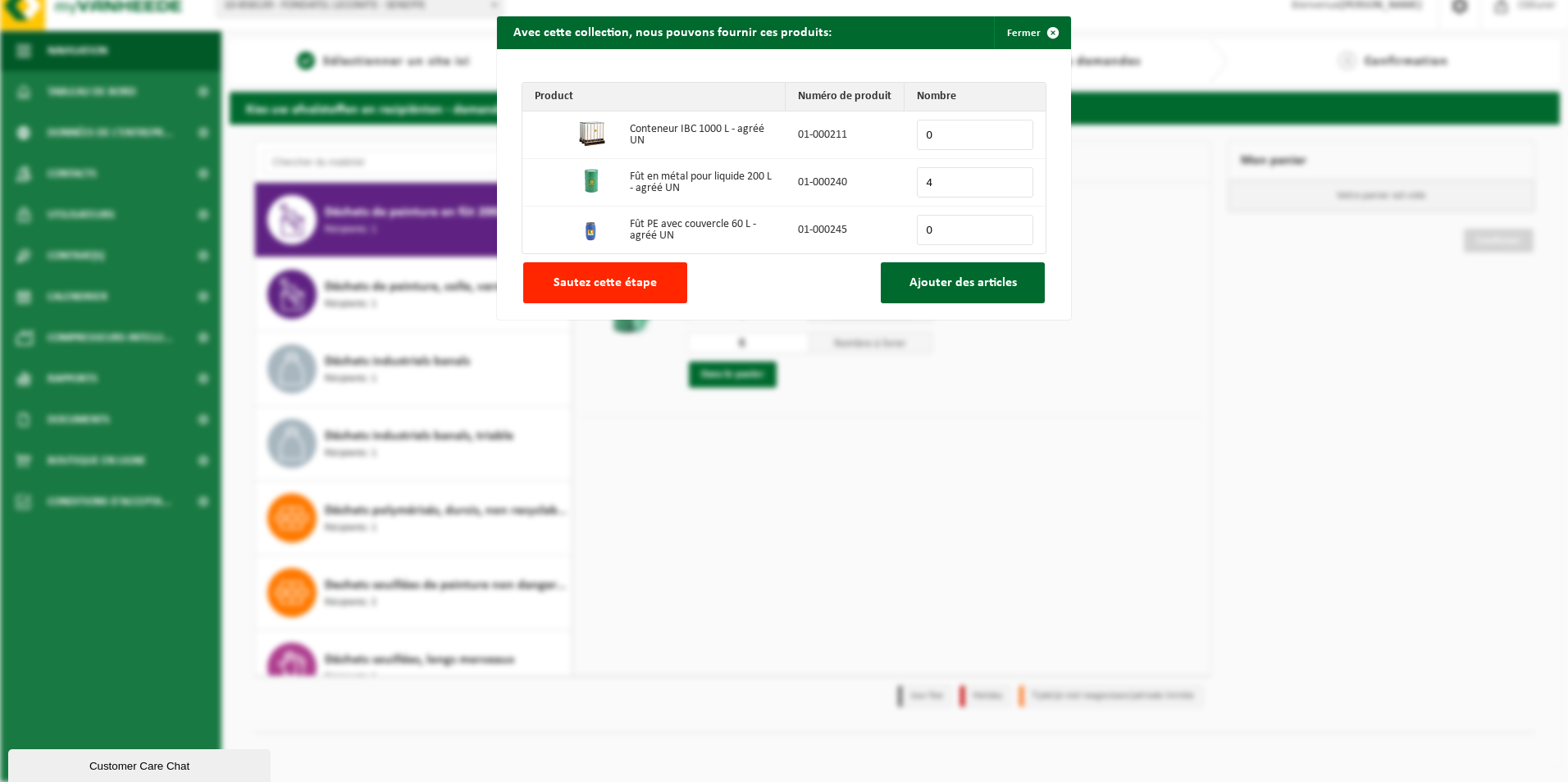
click at [1012, 178] on input "4" at bounding box center [975, 182] width 117 height 31
click at [974, 282] on span "Ajouter des articles" at bounding box center [963, 282] width 107 height 13
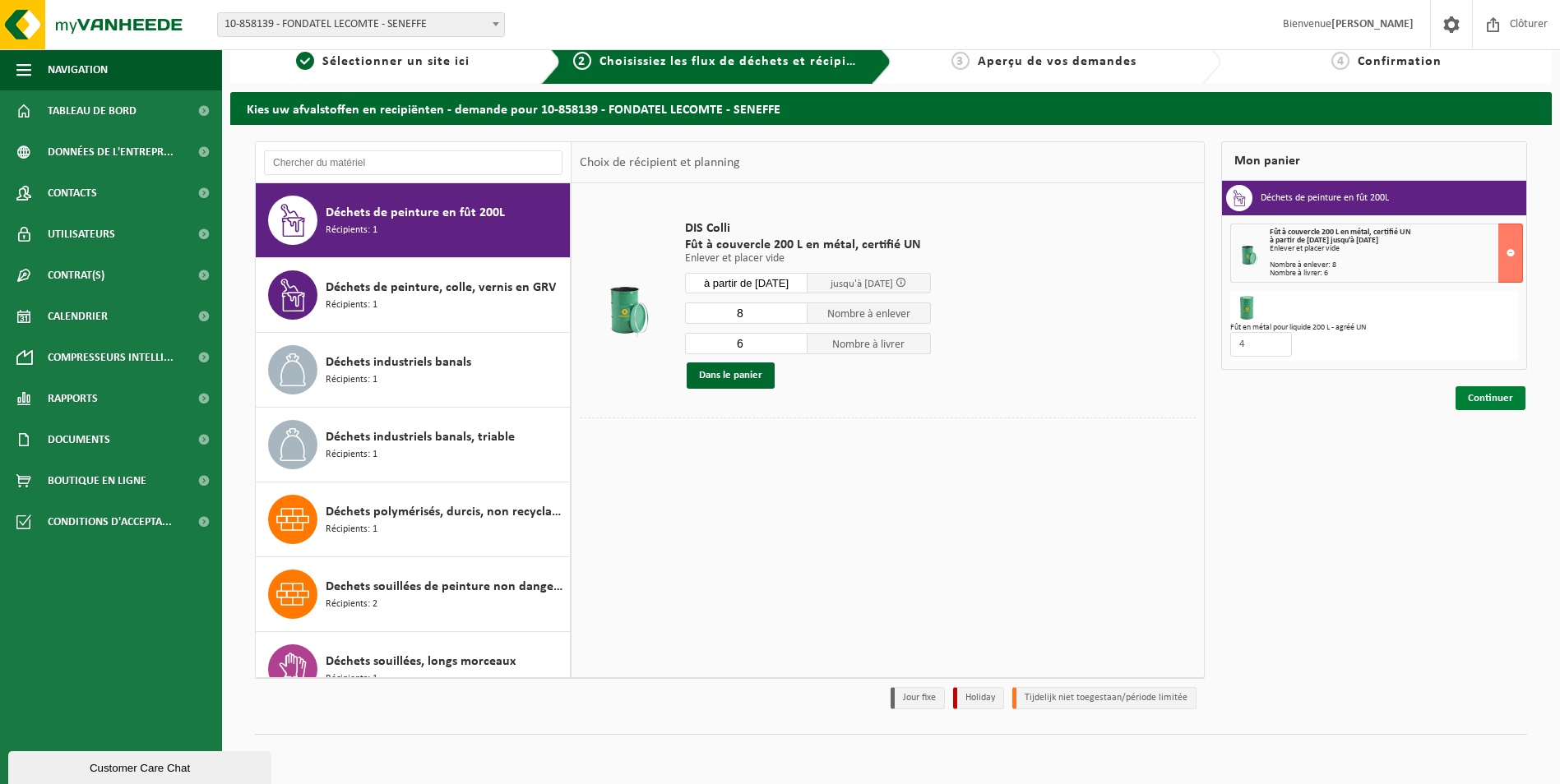
click at [1474, 397] on link "Continuer" at bounding box center [1491, 398] width 70 height 24
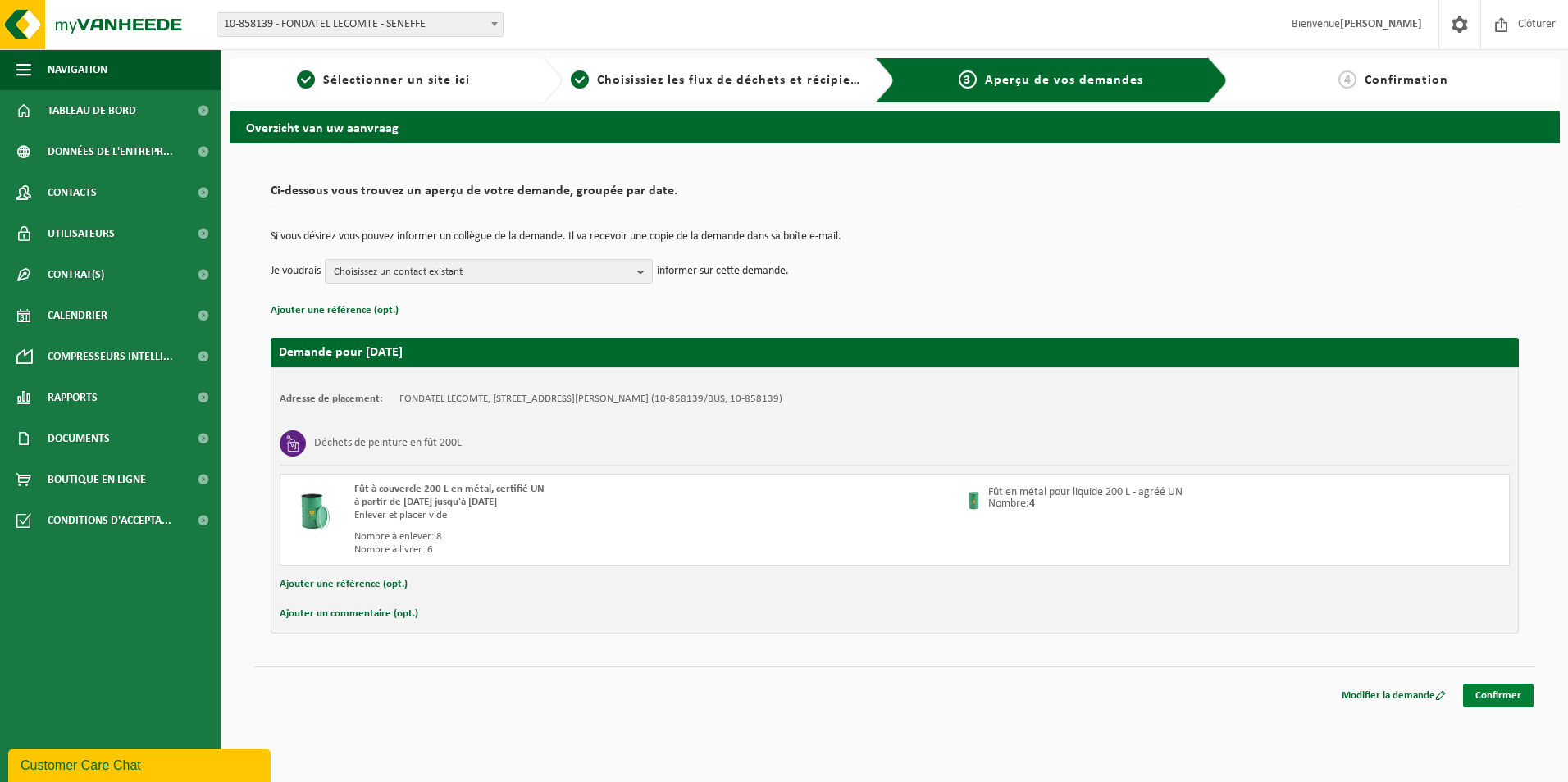
click at [1505, 692] on link "Confirmer" at bounding box center [1498, 696] width 71 height 24
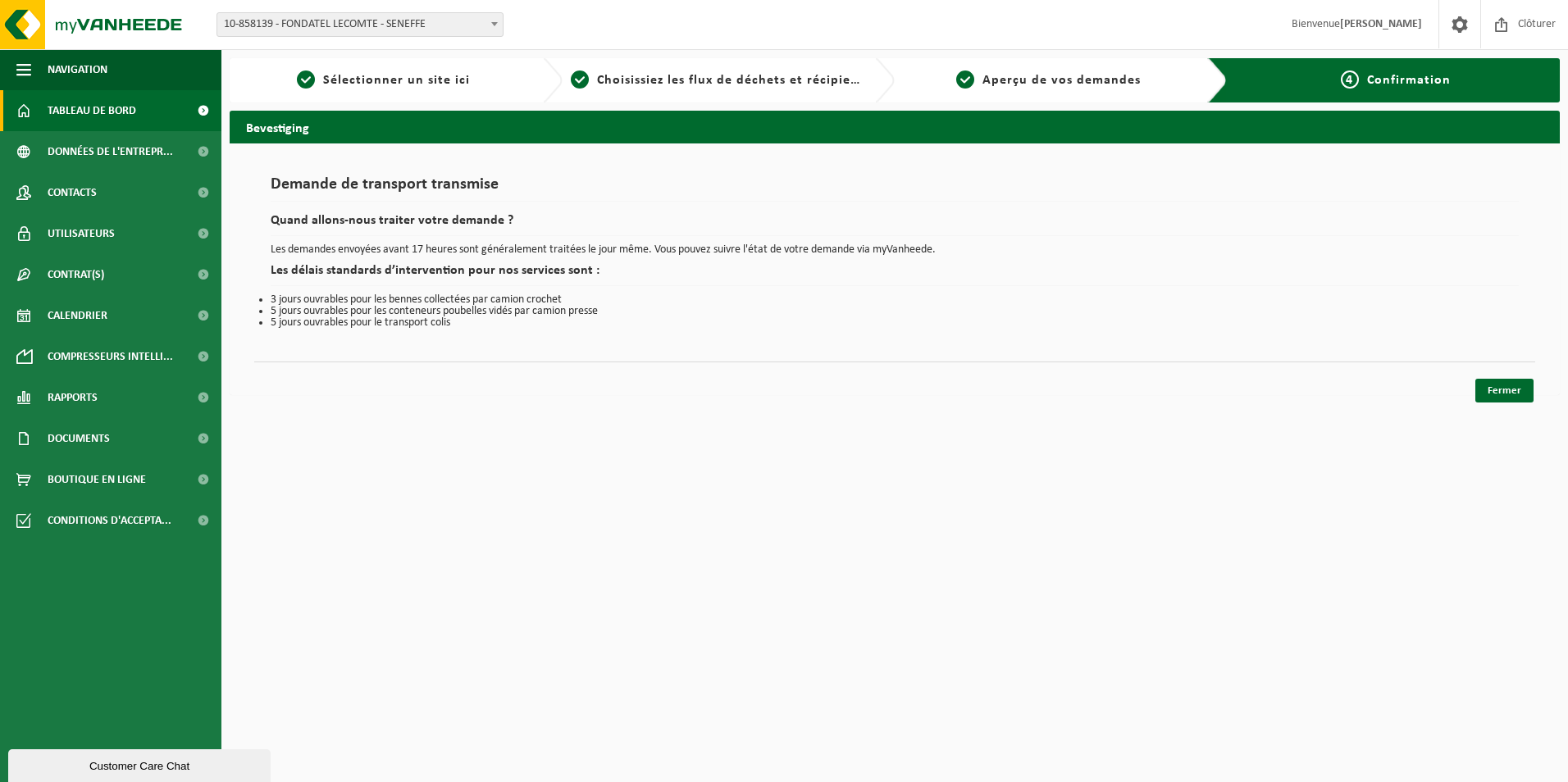
click at [101, 113] on span "Tableau de bord" at bounding box center [92, 111] width 89 height 41
